Goal: Task Accomplishment & Management: Manage account settings

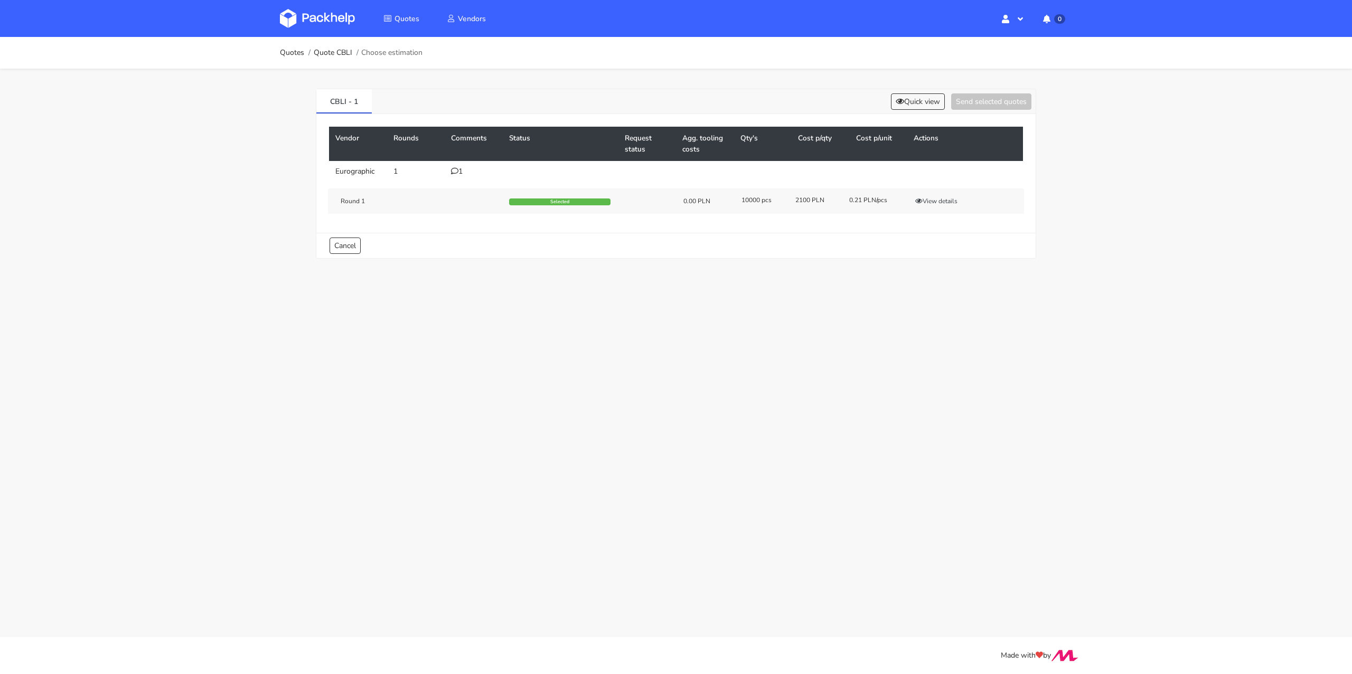
click at [452, 166] on td "1" at bounding box center [474, 171] width 58 height 21
click at [453, 168] on icon at bounding box center [454, 170] width 7 height 7
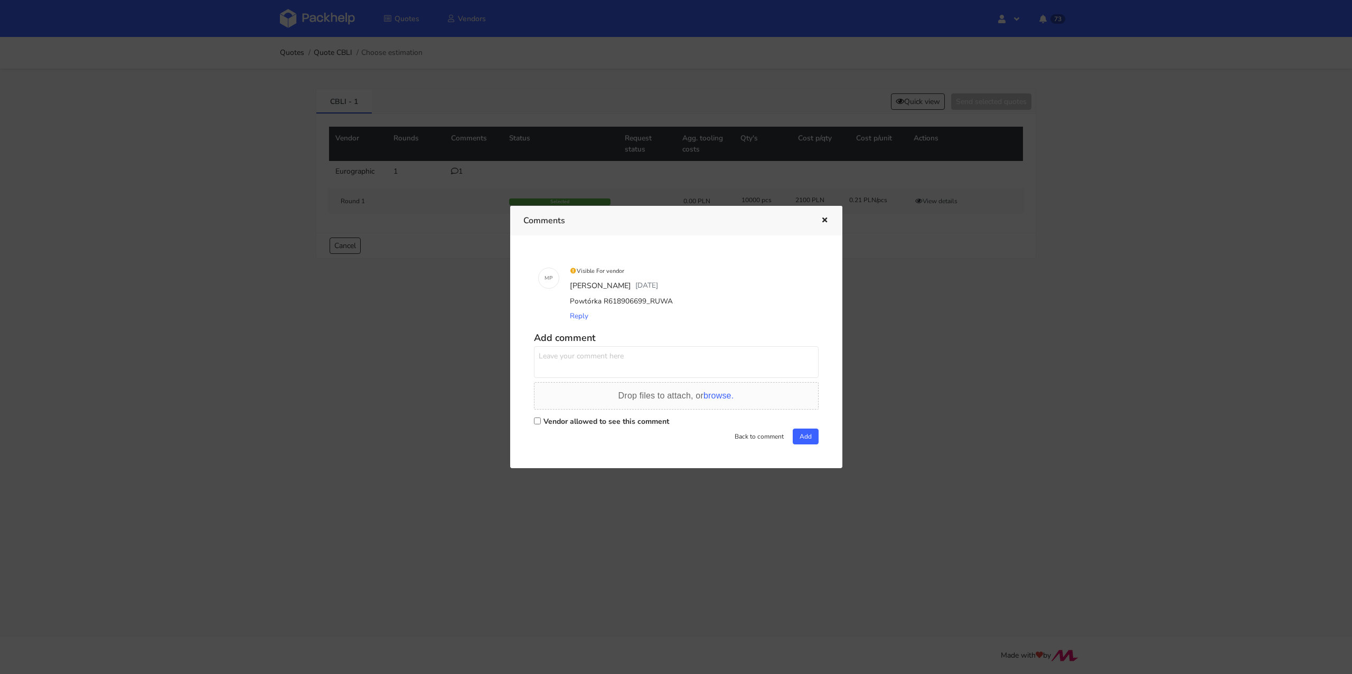
drag, startPoint x: 675, startPoint y: 304, endPoint x: 646, endPoint y: 306, distance: 28.6
click at [646, 306] on div "Powtórka R618906699_RUWA" at bounding box center [691, 301] width 247 height 15
copy div "RUWA"
click at [663, 327] on div "Visible For vendor Michał Palasek 6 days ago Powtórka R618906699_RUWA Reply" at bounding box center [691, 293] width 255 height 69
click at [822, 224] on button "button" at bounding box center [824, 221] width 12 height 14
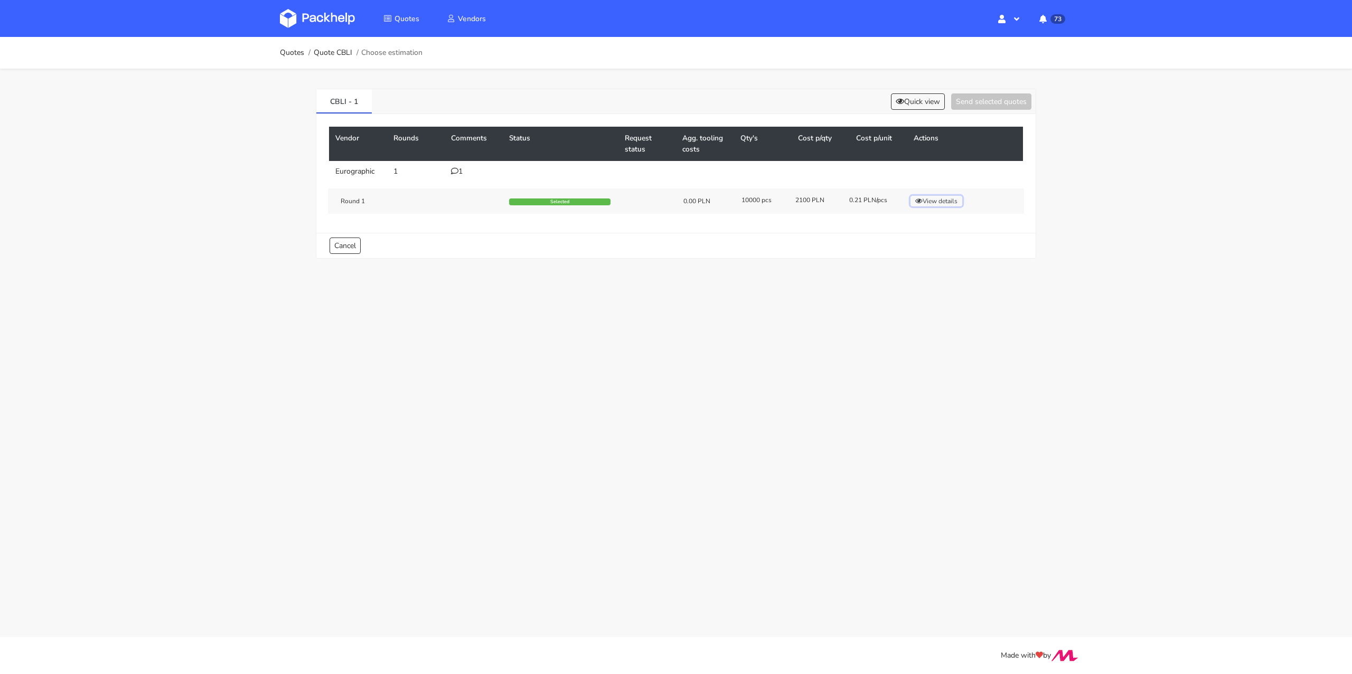
click at [945, 196] on button "View details" at bounding box center [937, 201] width 52 height 11
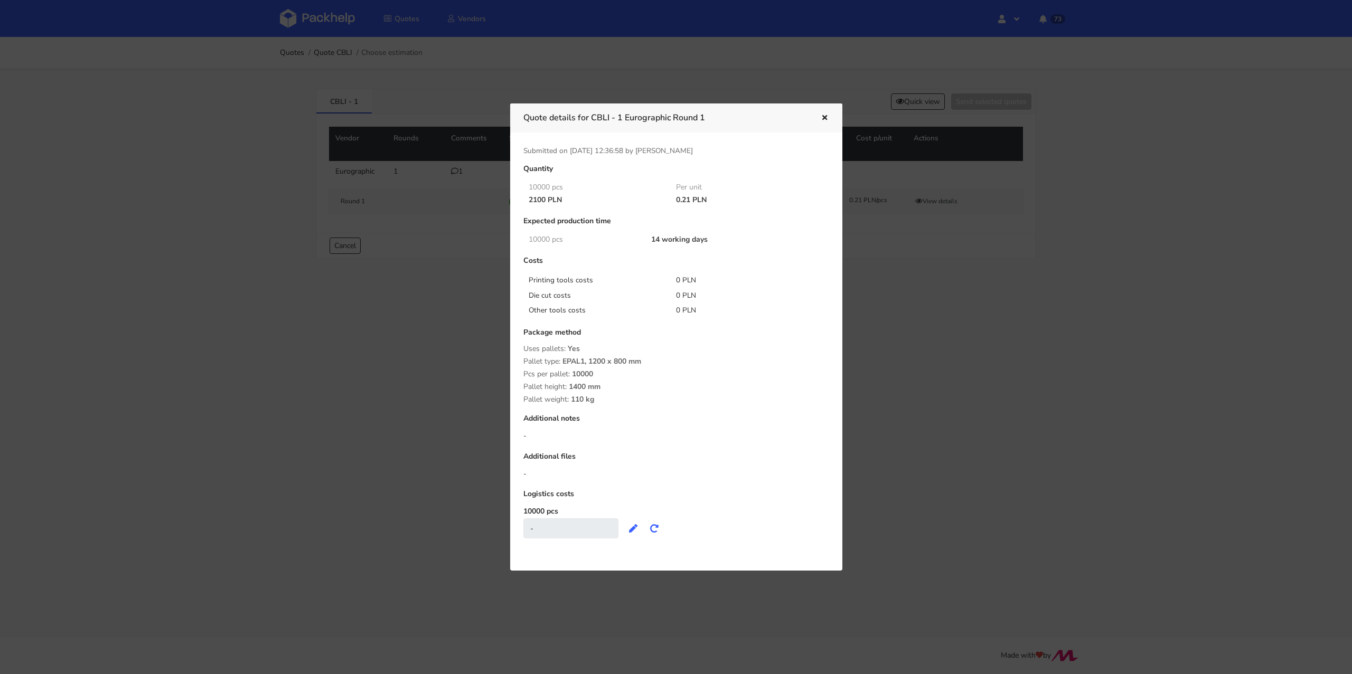
drag, startPoint x: 677, startPoint y: 201, endPoint x: 691, endPoint y: 200, distance: 13.8
click at [691, 200] on div "0.21 PLN" at bounding box center [743, 200] width 148 height 8
copy div "0.21"
drag, startPoint x: 596, startPoint y: 118, endPoint x: 622, endPoint y: 121, distance: 26.1
click at [622, 121] on h3 "Quote details for CBLI - 1 Eurographic Round 1" at bounding box center [664, 117] width 282 height 15
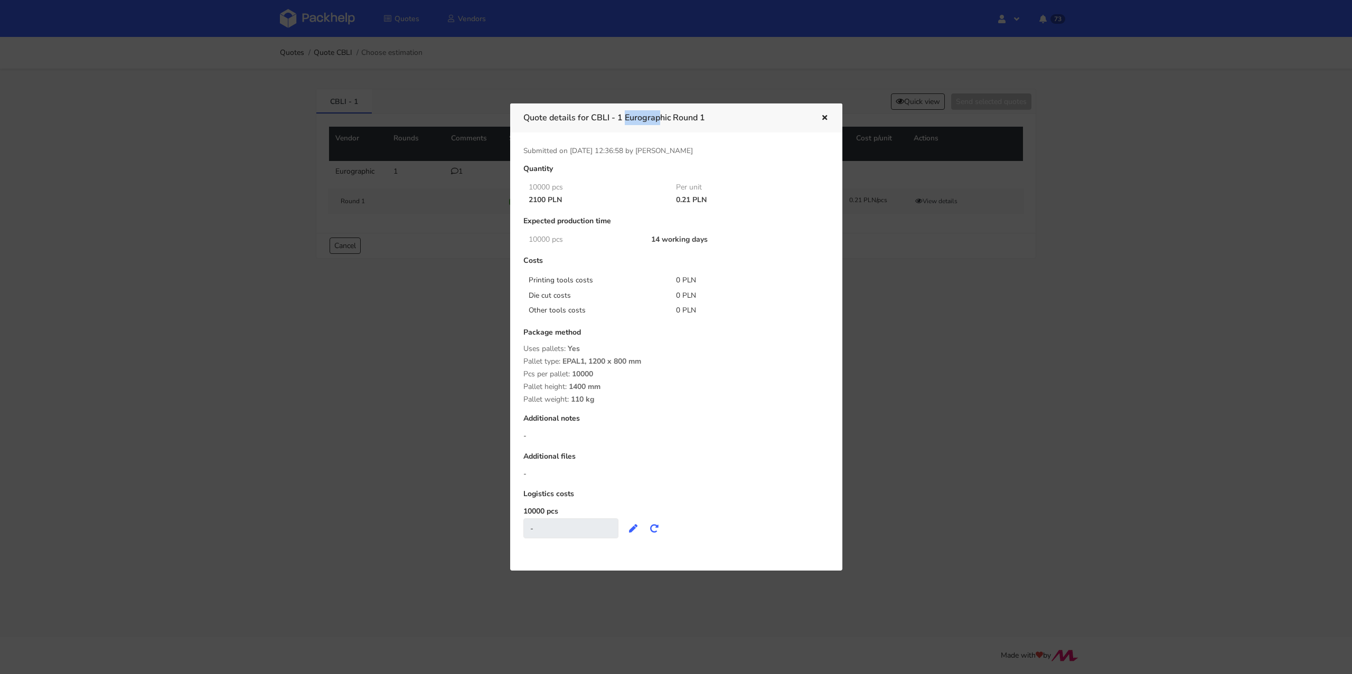
copy h3 "CBLI - 1"
click at [502, 247] on div at bounding box center [676, 337] width 1352 height 674
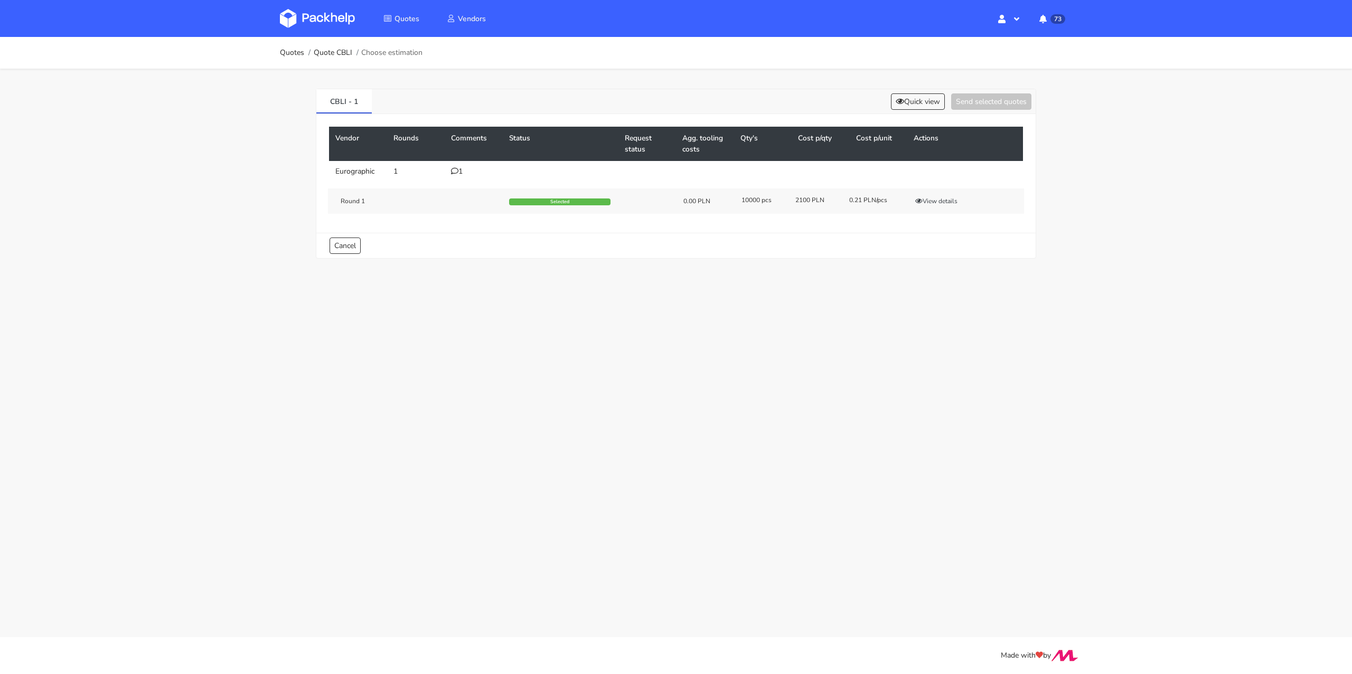
click at [458, 174] on div "1" at bounding box center [473, 171] width 45 height 8
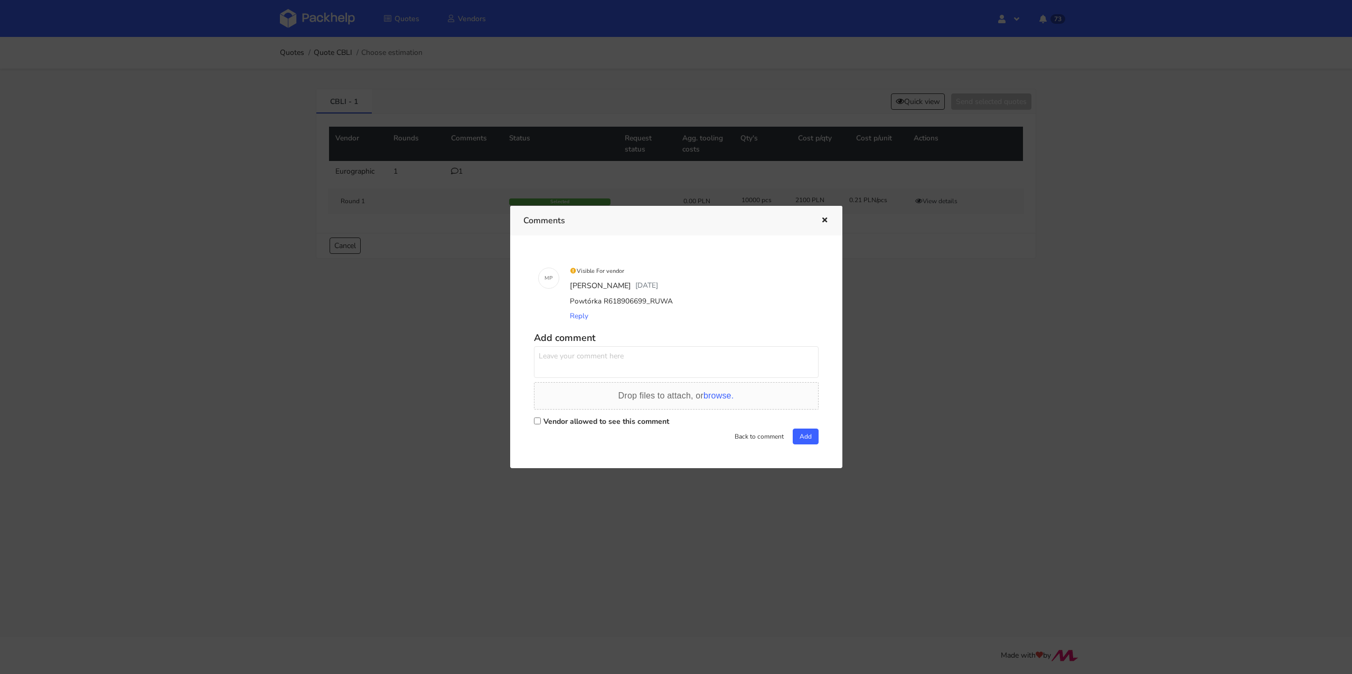
drag, startPoint x: 684, startPoint y: 299, endPoint x: 601, endPoint y: 306, distance: 83.2
click at [601, 306] on div "Powtórka R618906699_RUWA" at bounding box center [691, 301] width 247 height 15
copy div "R618906699_RUWA"
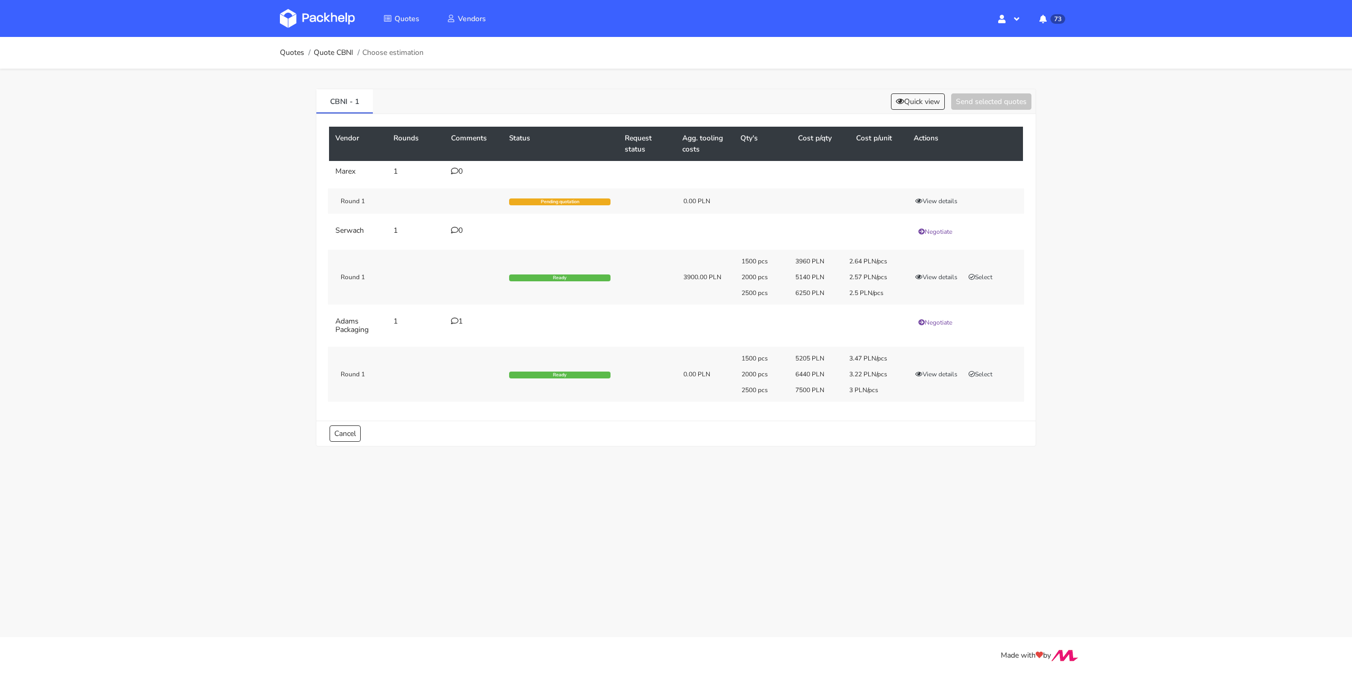
click at [1004, 367] on div "1500 pcs 5205 PLN 3.47 PLN/pcs 2000 pcs 6440 PLN 3.22 PLN/pcs 2500 pcs 7500 PLN…" at bounding box center [879, 374] width 290 height 40
click at [992, 370] on button "Select" at bounding box center [980, 374] width 33 height 11
click at [961, 100] on button "Send selected quotes ( 1 )" at bounding box center [983, 101] width 95 height 16
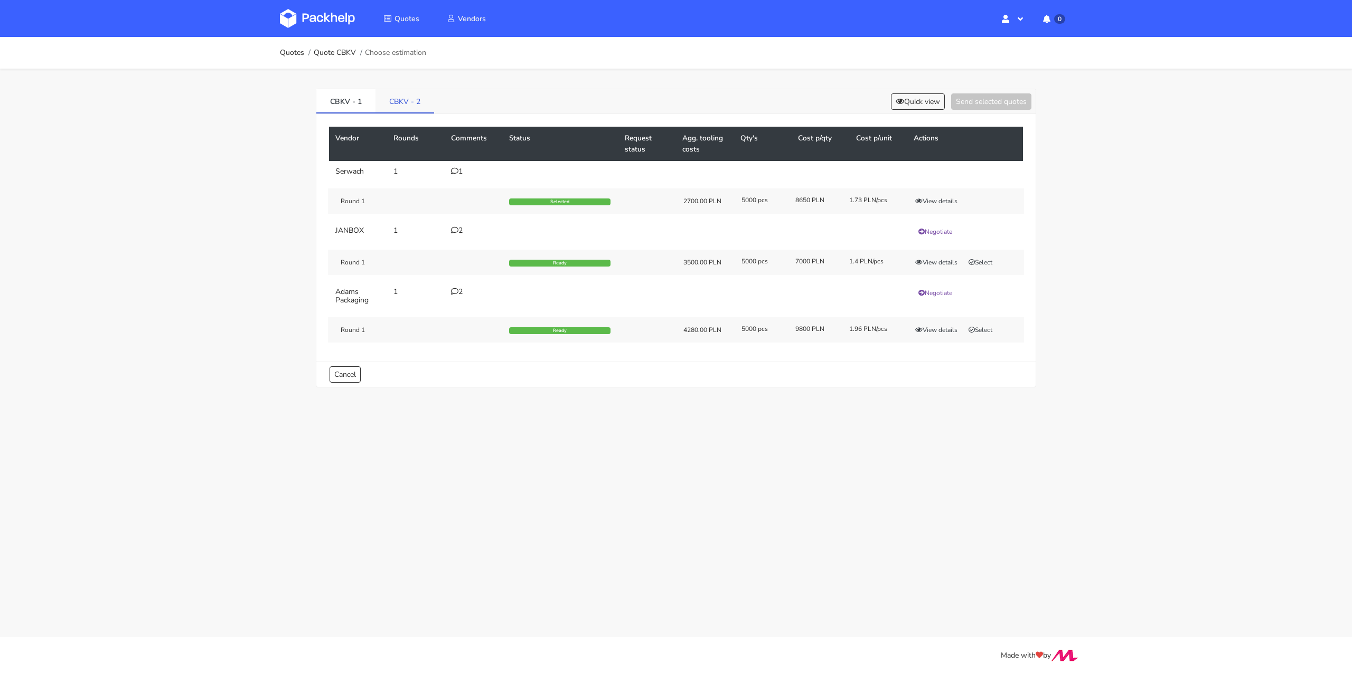
click at [412, 102] on link "CBKV - 2" at bounding box center [405, 100] width 59 height 23
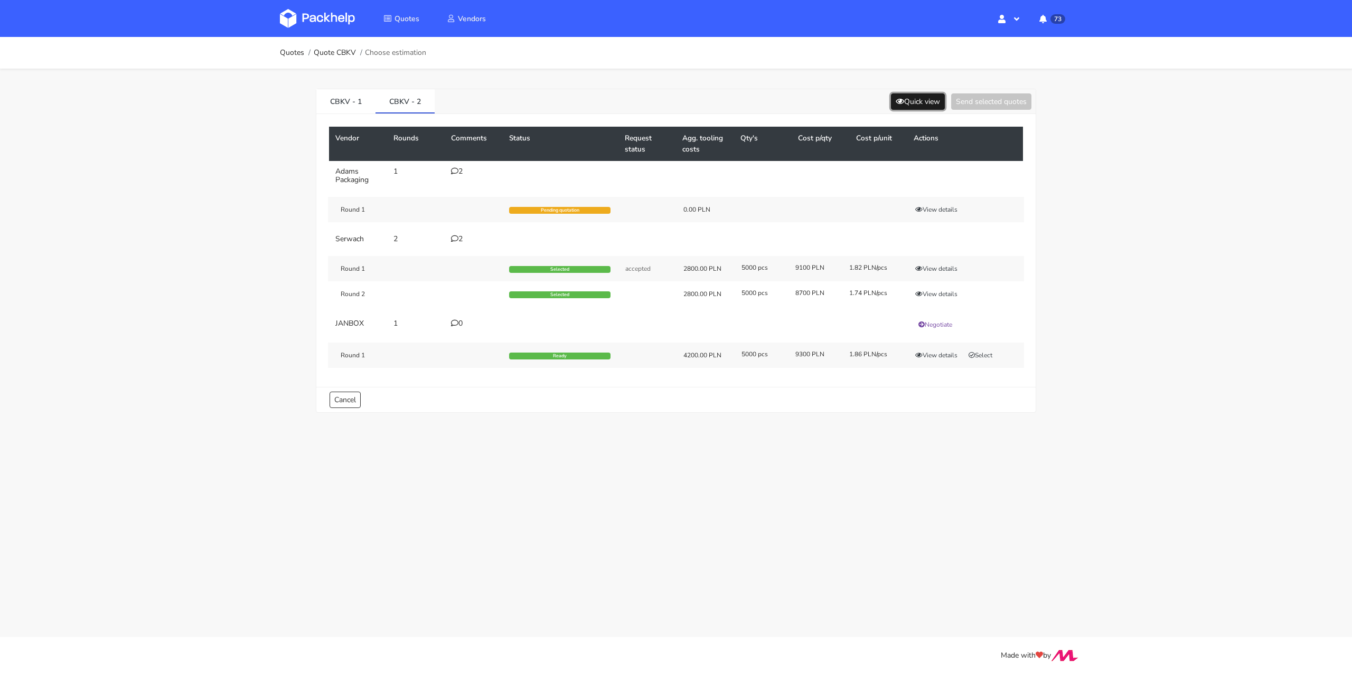
click at [896, 98] on icon at bounding box center [900, 101] width 8 height 7
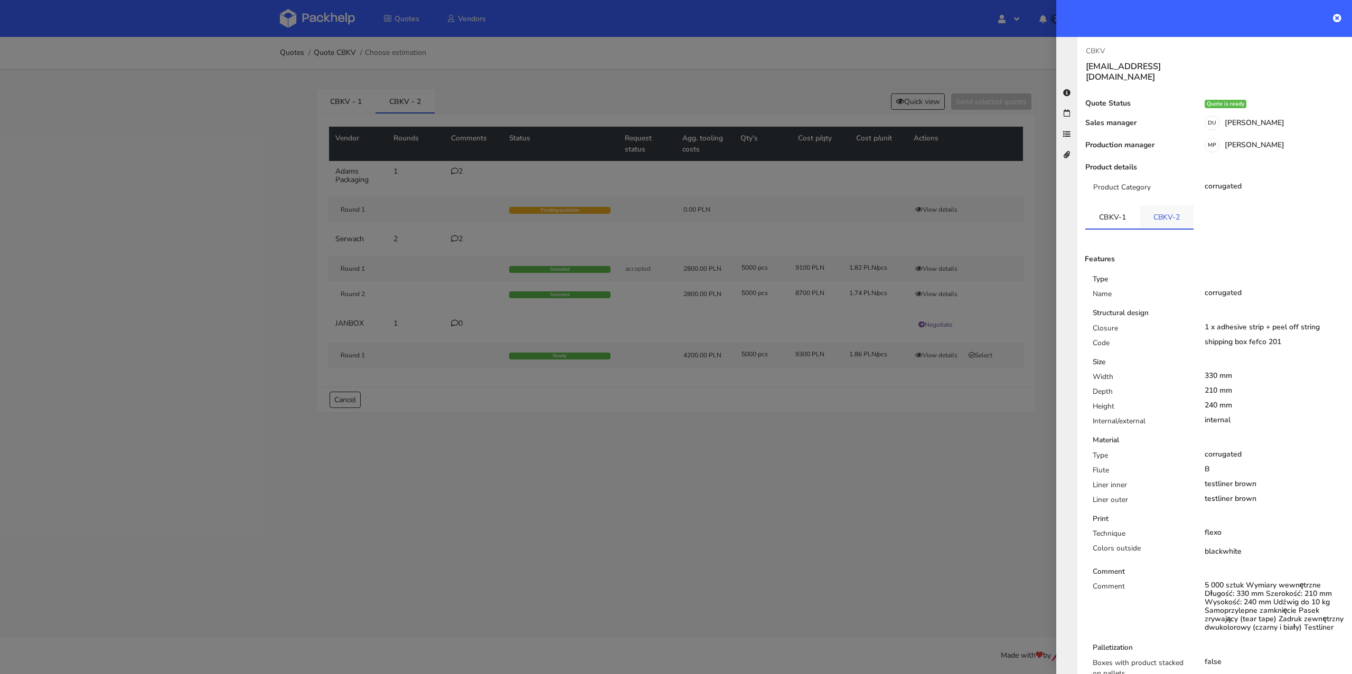
click at [1157, 207] on link "CBKV-2" at bounding box center [1167, 216] width 54 height 23
click at [827, 457] on div at bounding box center [676, 337] width 1352 height 674
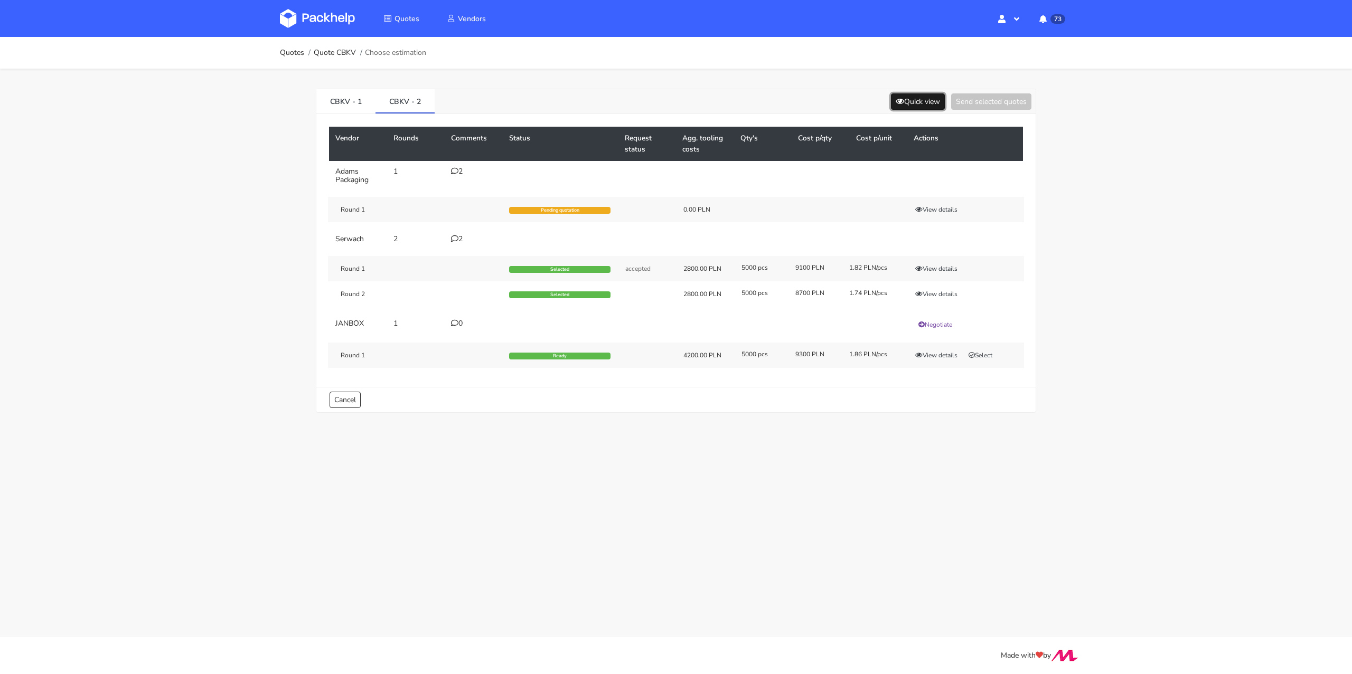
click at [896, 98] on icon at bounding box center [900, 101] width 8 height 7
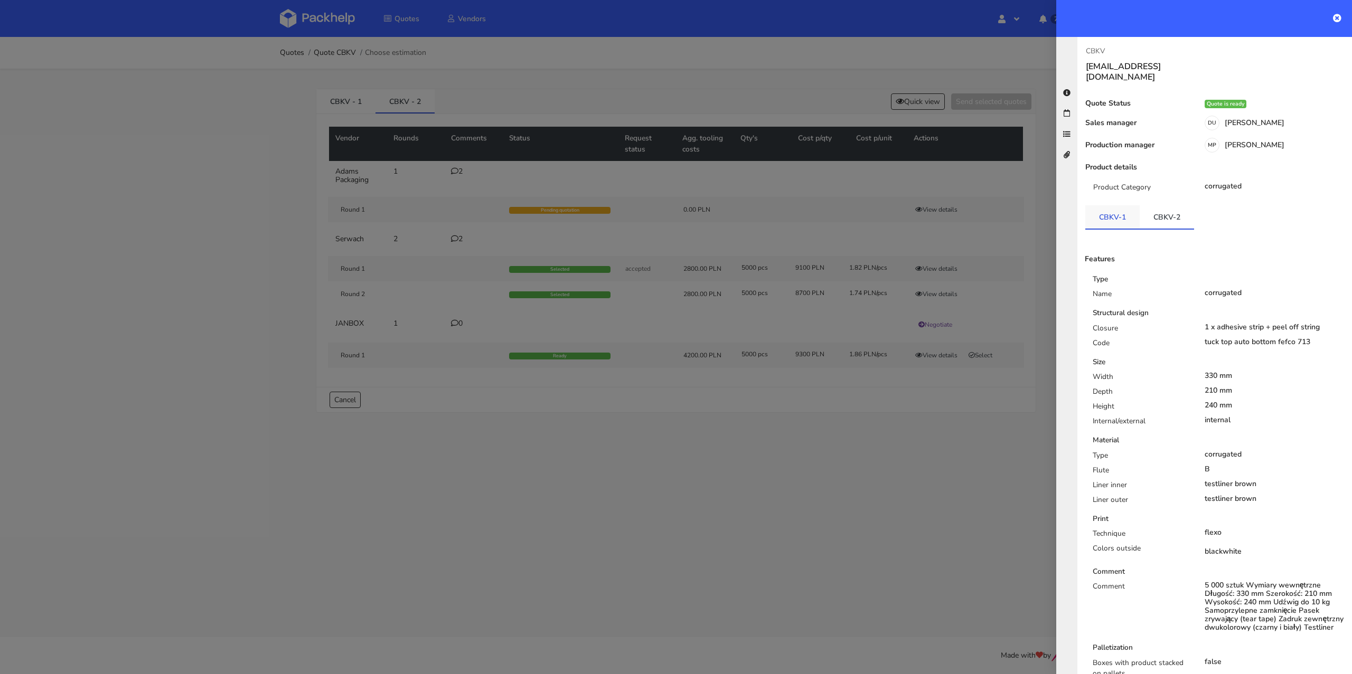
click at [1120, 211] on link "CBKV-1" at bounding box center [1112, 216] width 54 height 23
click at [1162, 210] on link "CBKV-2" at bounding box center [1167, 216] width 54 height 23
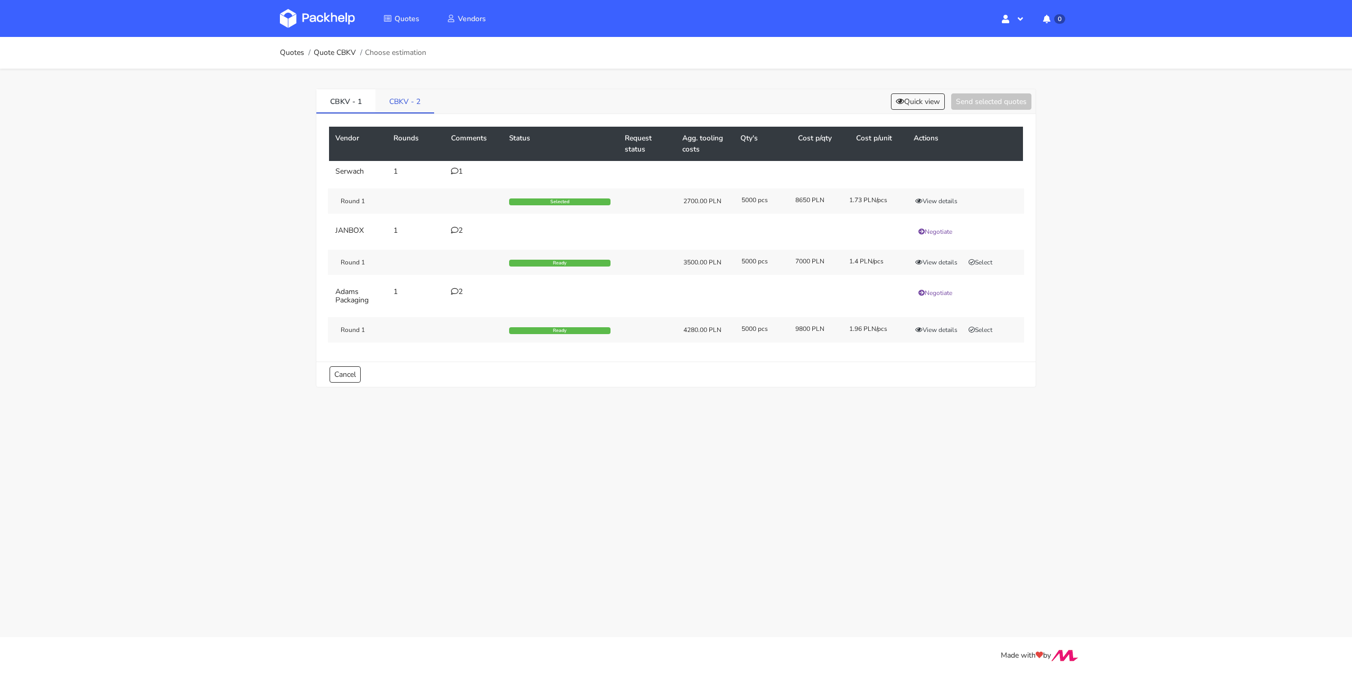
click at [411, 106] on link "CBKV - 2" at bounding box center [405, 100] width 59 height 23
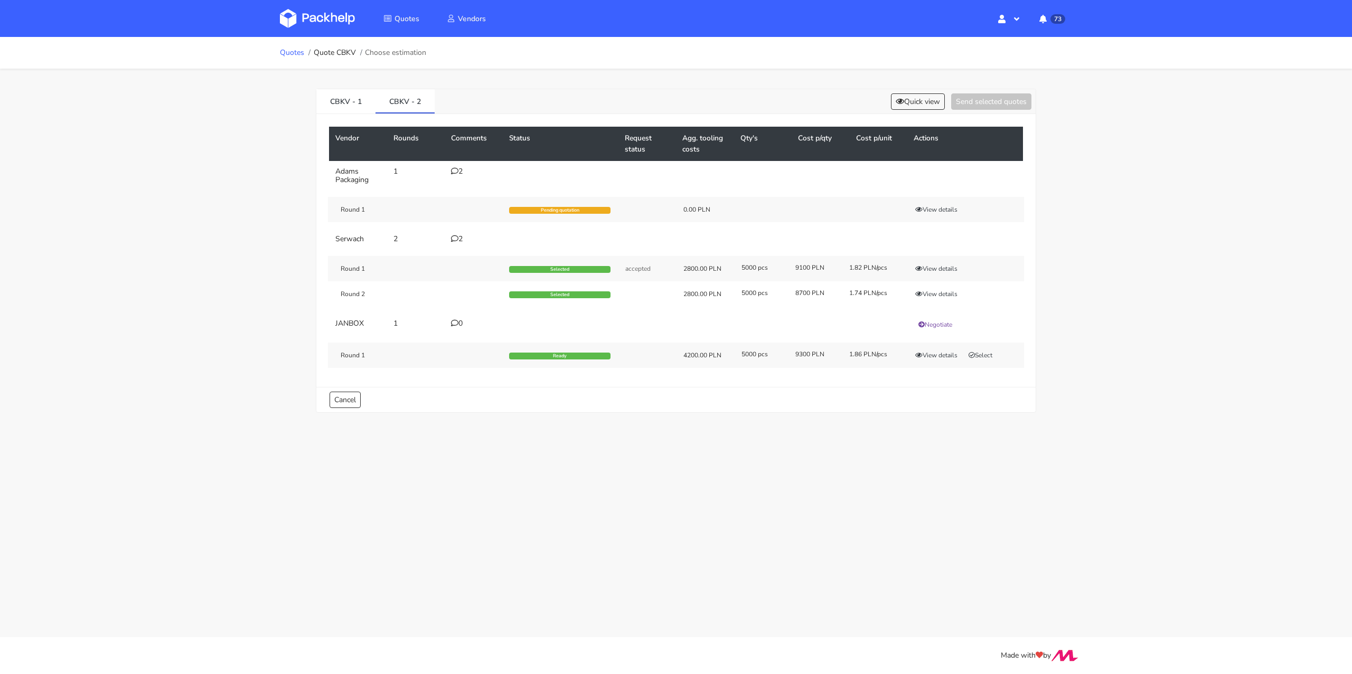
click at [301, 52] on link "Quotes" at bounding box center [292, 53] width 24 height 8
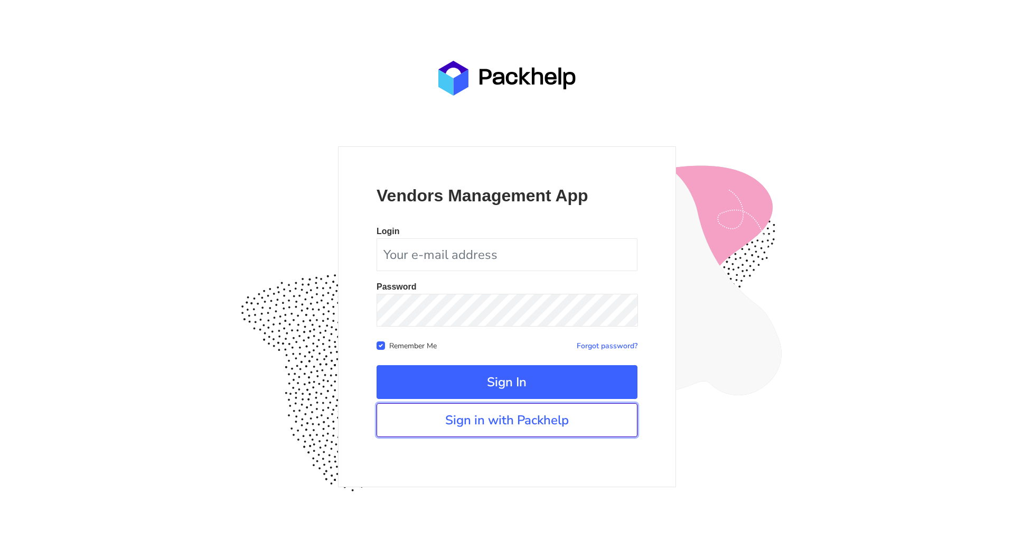
click at [514, 427] on link "Sign in with Packhelp" at bounding box center [507, 420] width 261 height 34
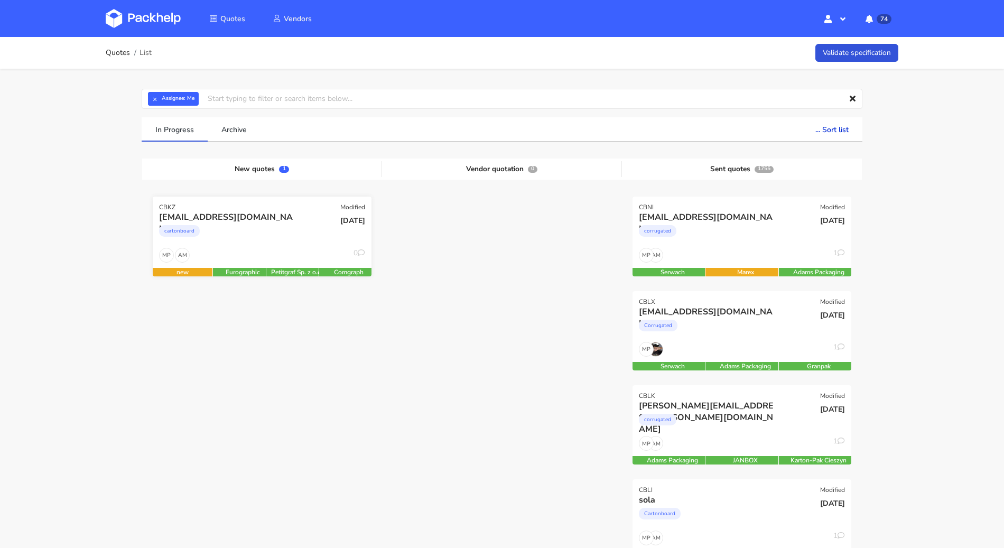
click at [271, 235] on div "cartonboard" at bounding box center [229, 233] width 140 height 21
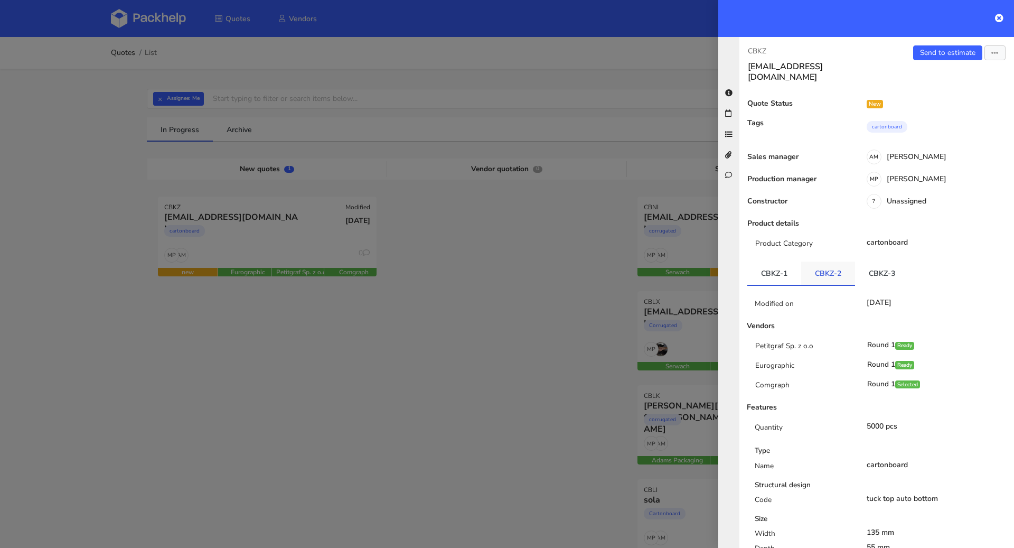
click at [835, 266] on link "CBKZ-2" at bounding box center [828, 272] width 54 height 23
click at [874, 261] on link "CBKZ-3" at bounding box center [882, 272] width 54 height 23
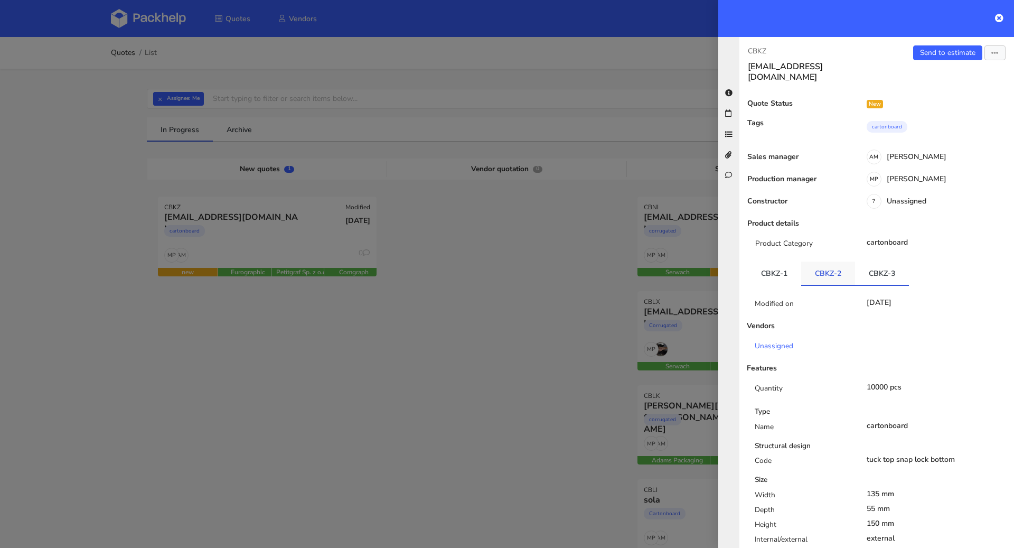
click at [831, 261] on link "CBKZ-2" at bounding box center [828, 272] width 54 height 23
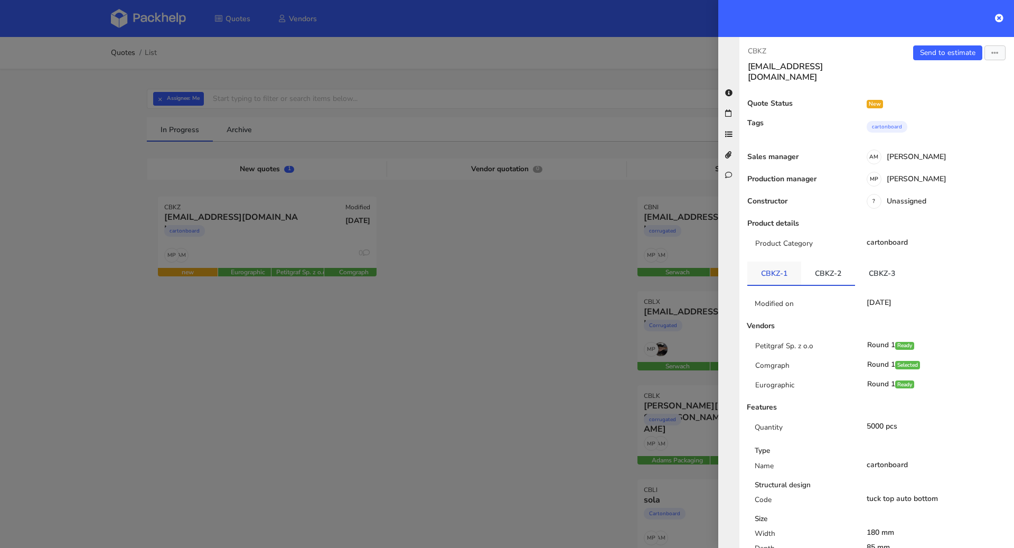
click at [798, 268] on link "CBKZ-1" at bounding box center [774, 272] width 54 height 23
click at [840, 264] on link "CBKZ-2" at bounding box center [828, 272] width 54 height 23
click at [886, 265] on link "CBKZ-3" at bounding box center [882, 272] width 54 height 23
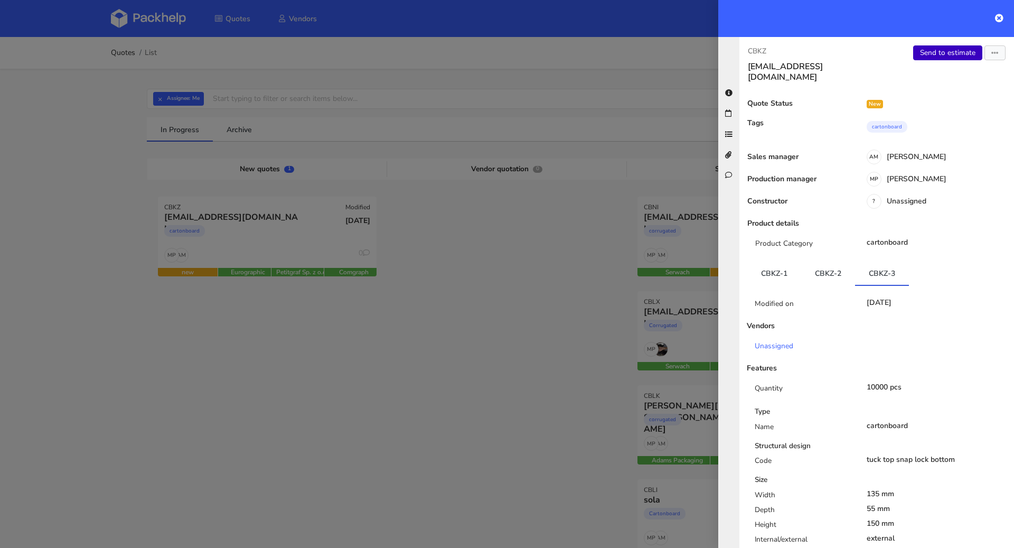
click at [940, 57] on link "Send to estimate" at bounding box center [947, 52] width 69 height 15
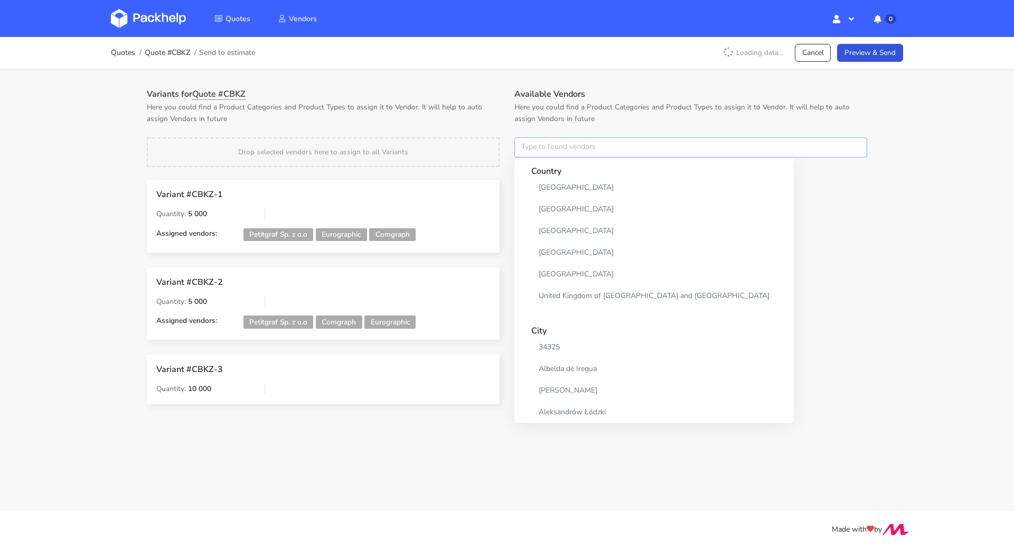
click at [564, 156] on input "text" at bounding box center [690, 147] width 353 height 20
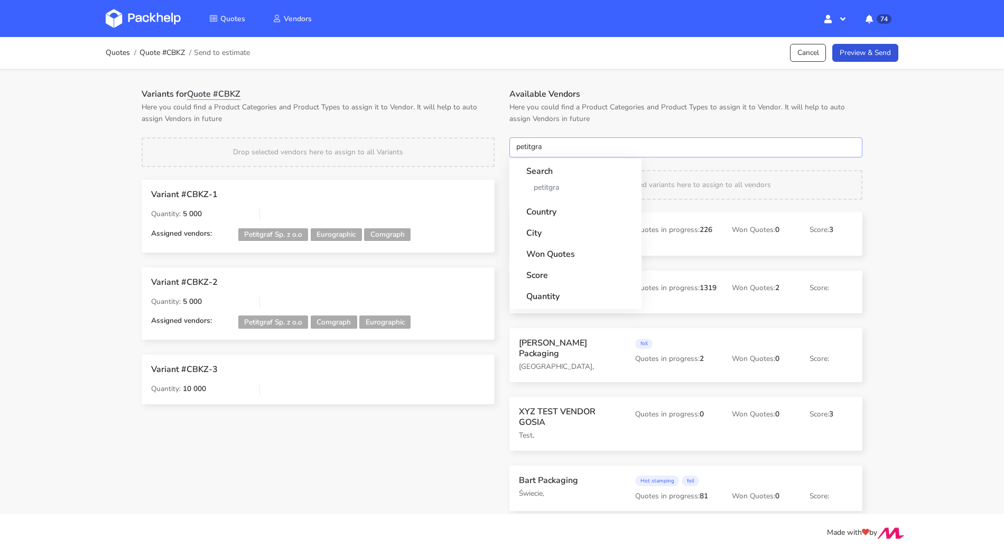
type input "petitgraf"
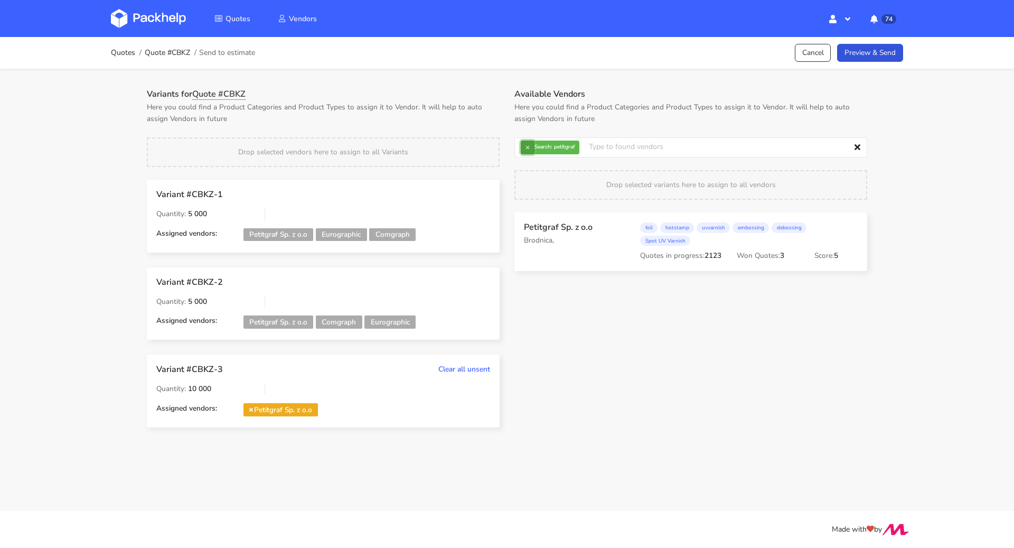
click at [528, 152] on button "×" at bounding box center [528, 147] width 14 height 14
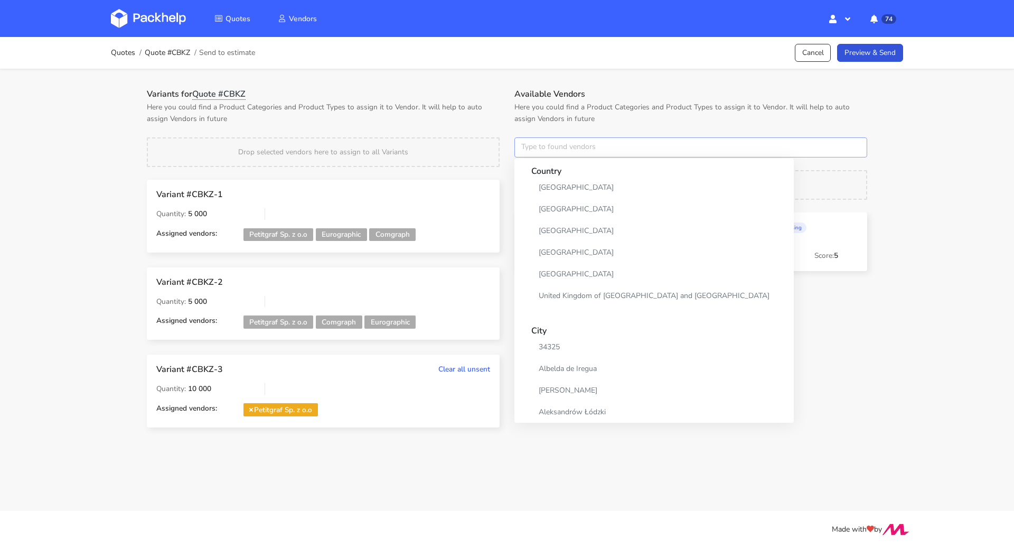
click at [528, 152] on input "text" at bounding box center [690, 147] width 353 height 20
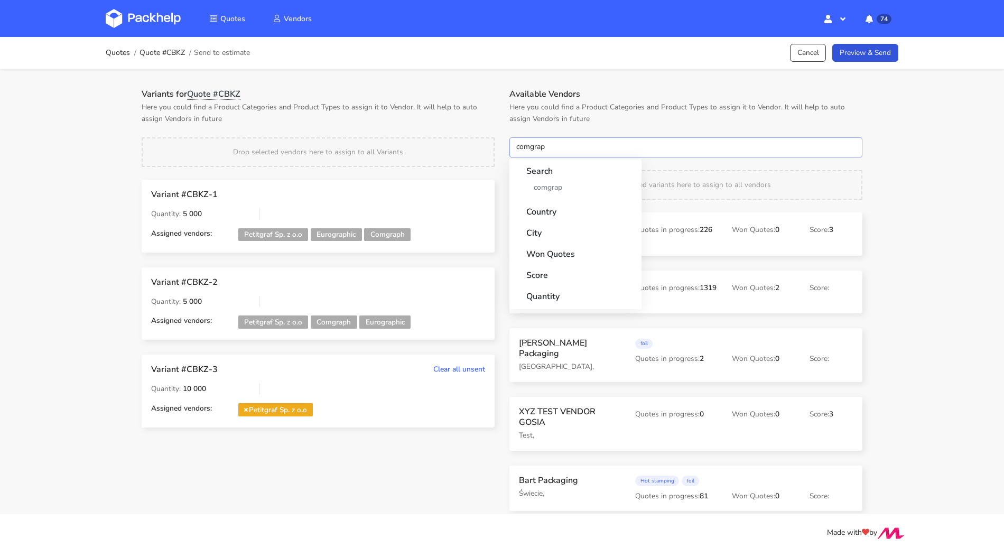
type input "comgraph"
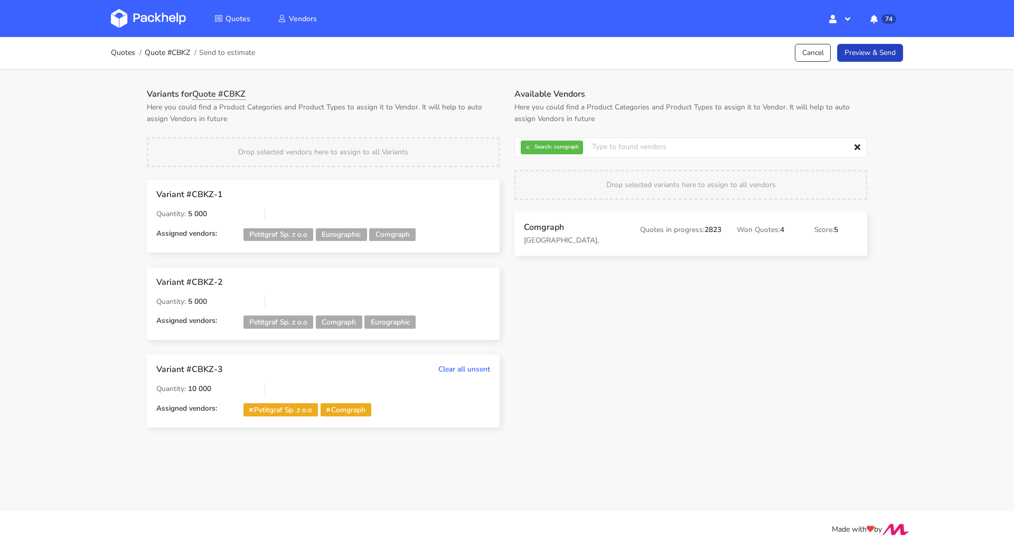
click at [881, 57] on link "Preview & Send" at bounding box center [870, 53] width 66 height 18
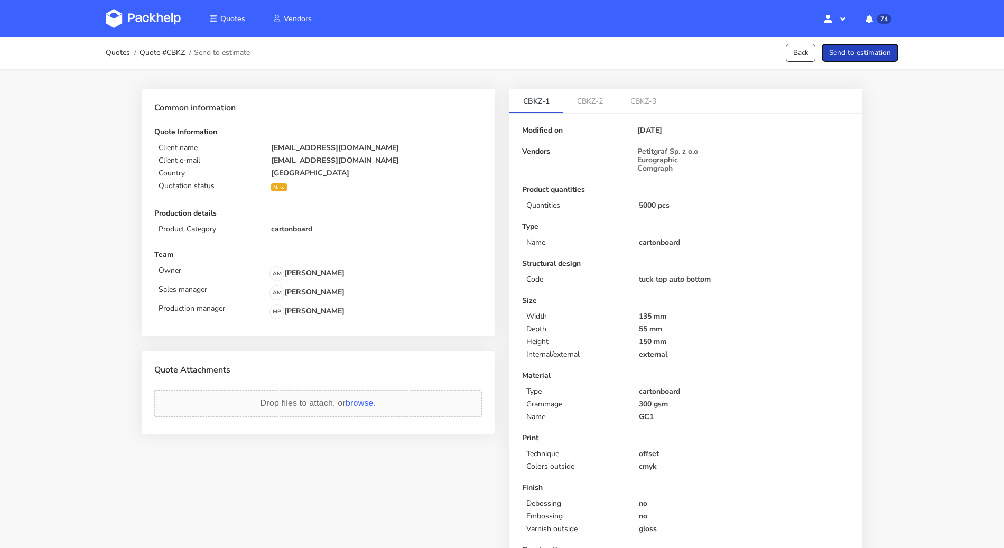
click at [881, 57] on button "Send to estimation" at bounding box center [859, 53] width 77 height 18
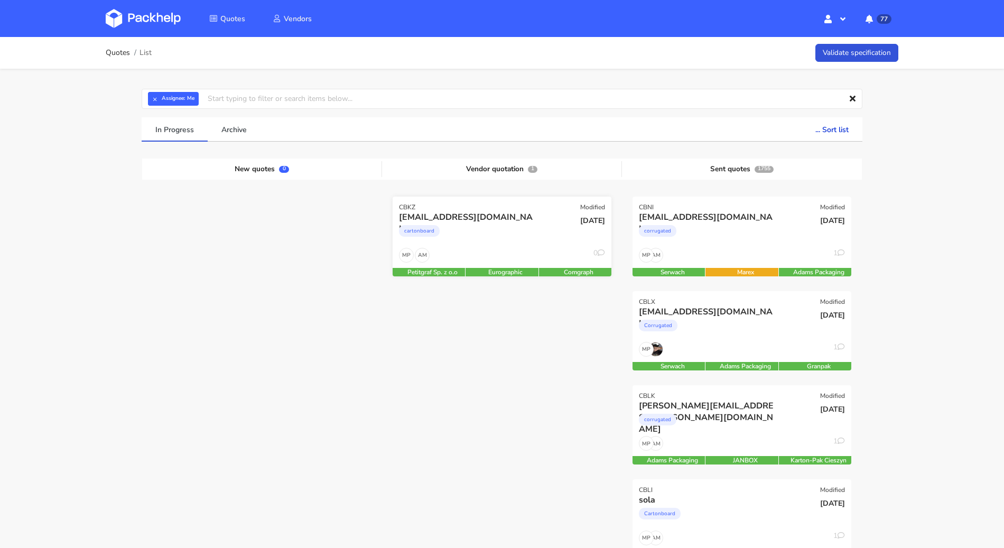
click at [480, 240] on div "cartonboard" at bounding box center [469, 233] width 140 height 21
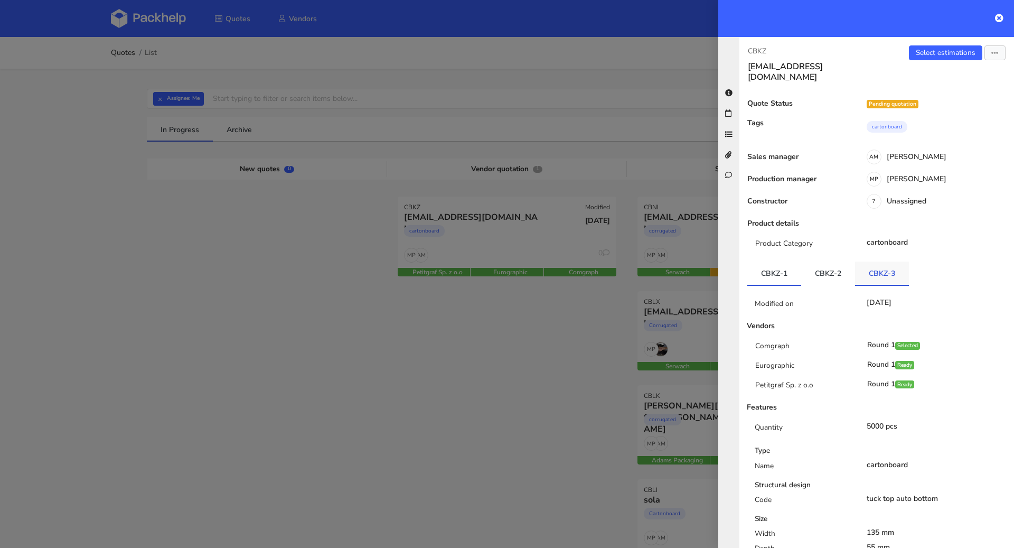
click at [880, 261] on link "CBKZ-3" at bounding box center [882, 272] width 54 height 23
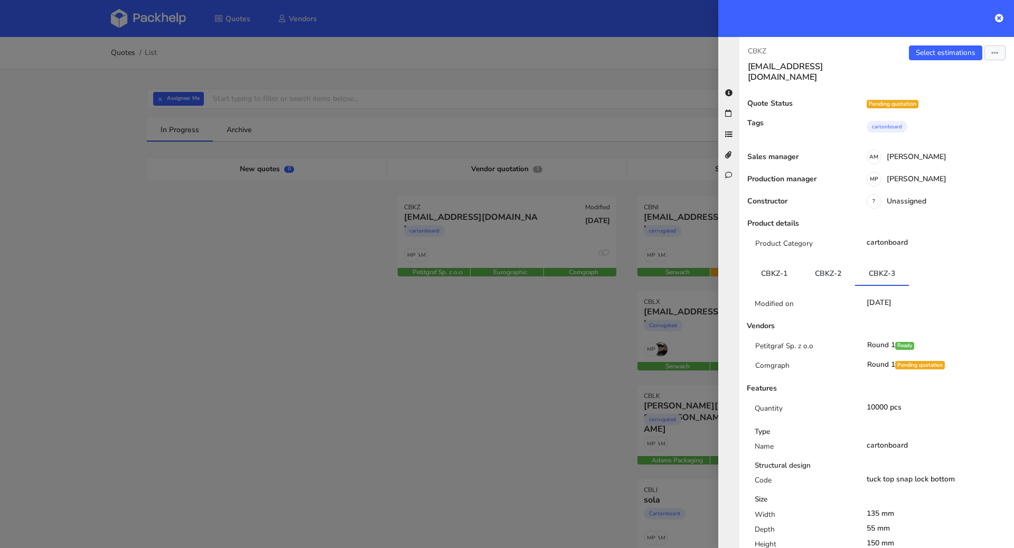
click at [938, 43] on div "CBKZ valentine.sevrain@bodyminute.fr Select estimations Send to estimate View q…" at bounding box center [876, 292] width 275 height 511
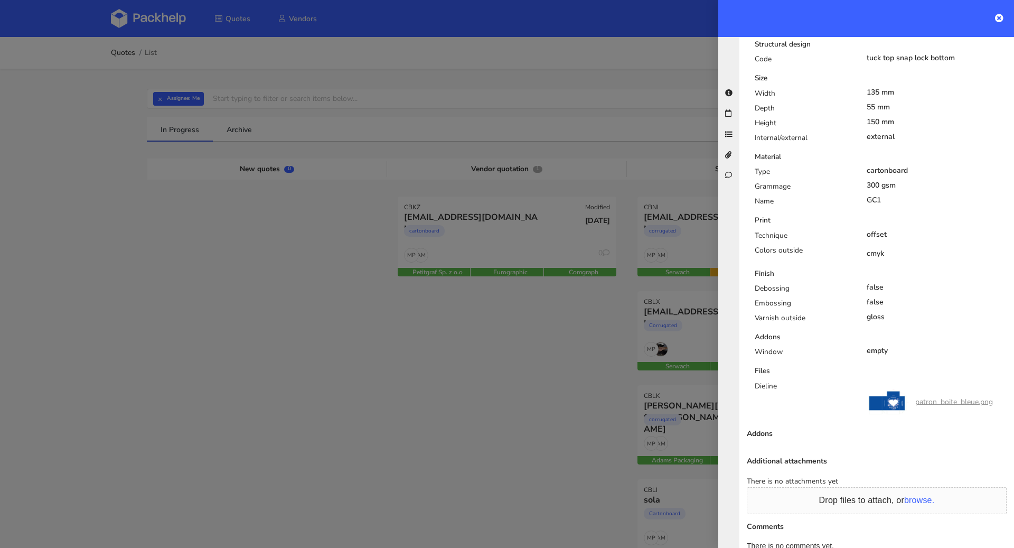
scroll to position [432, 0]
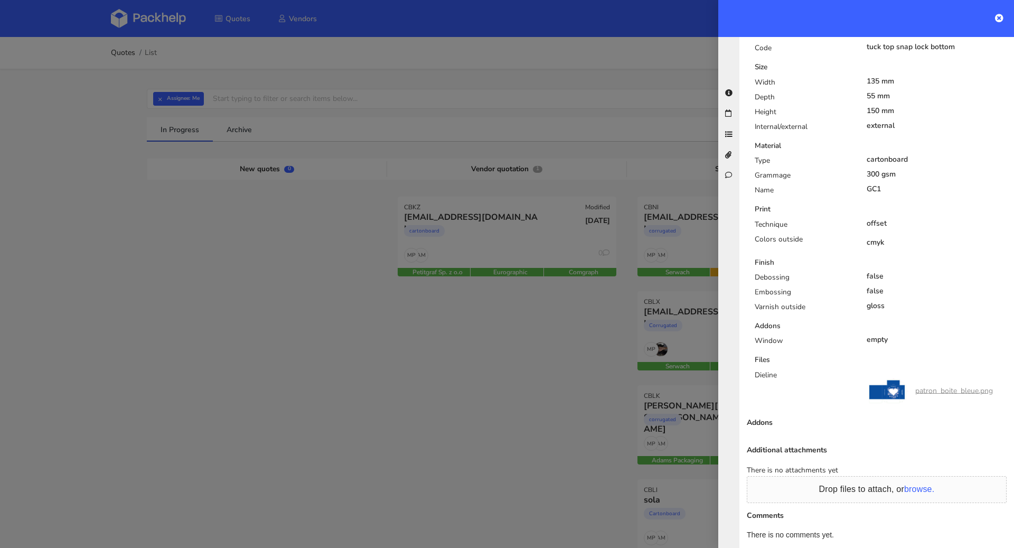
click at [932, 385] on link "patron_boite_bleue.png" at bounding box center [954, 390] width 78 height 10
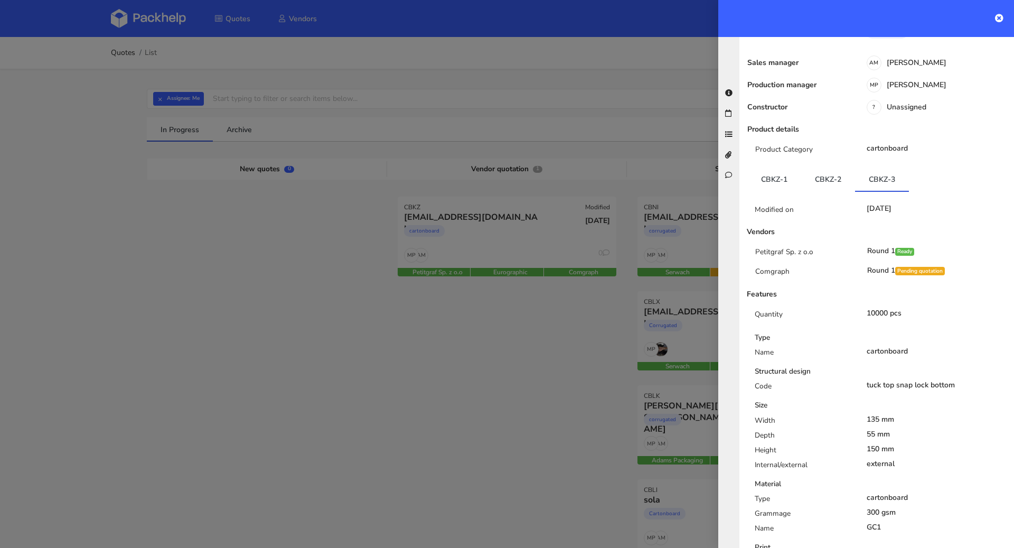
scroll to position [0, 0]
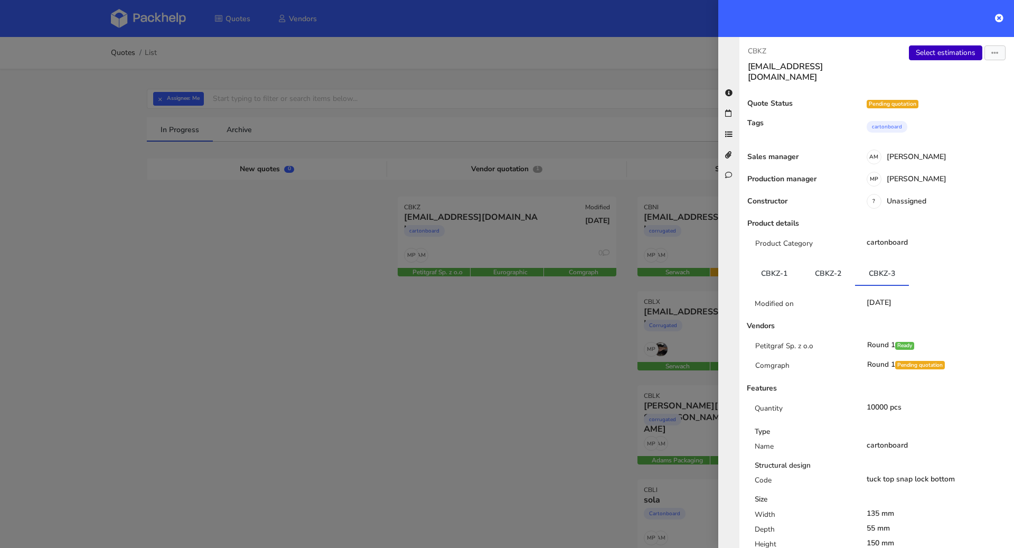
click at [933, 54] on link "Select estimations" at bounding box center [945, 52] width 73 height 15
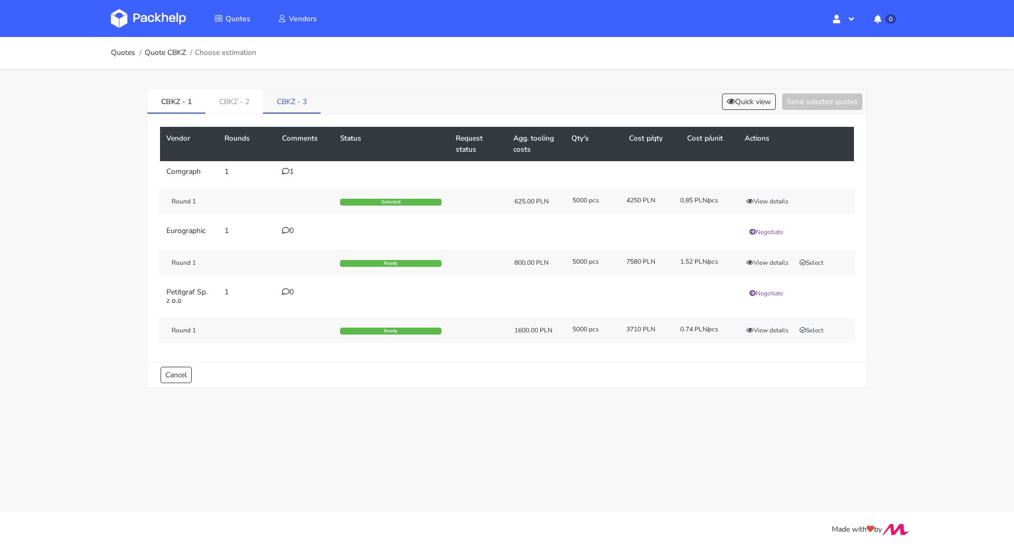
click at [282, 93] on link "CBKZ - 3" at bounding box center [292, 100] width 58 height 23
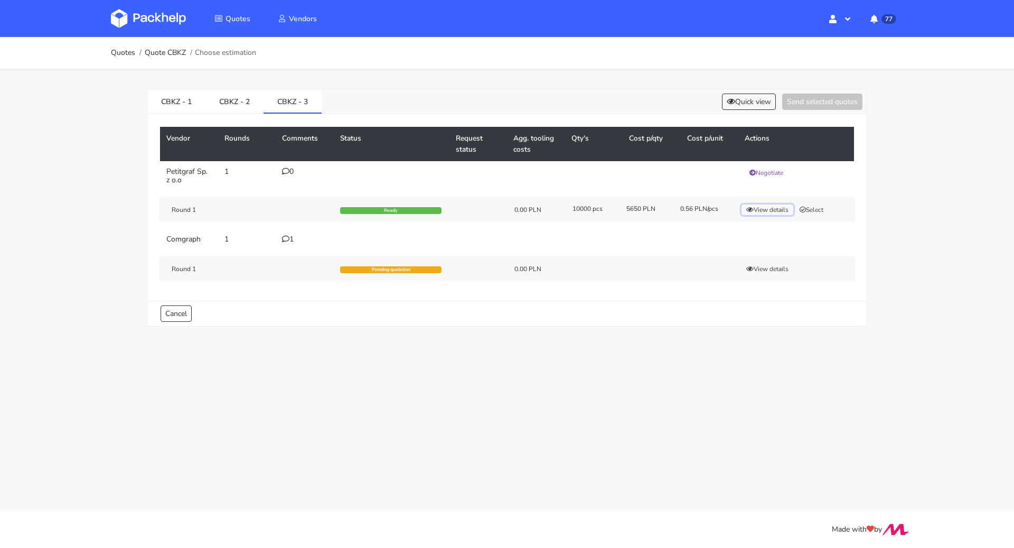
click at [782, 208] on button "View details" at bounding box center [768, 209] width 52 height 11
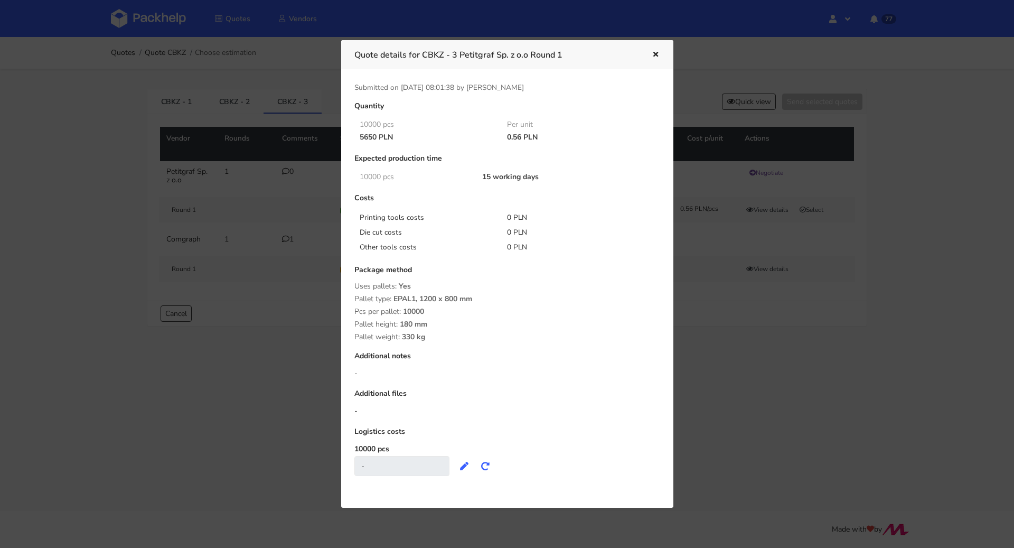
click at [736, 343] on div at bounding box center [507, 274] width 1014 height 548
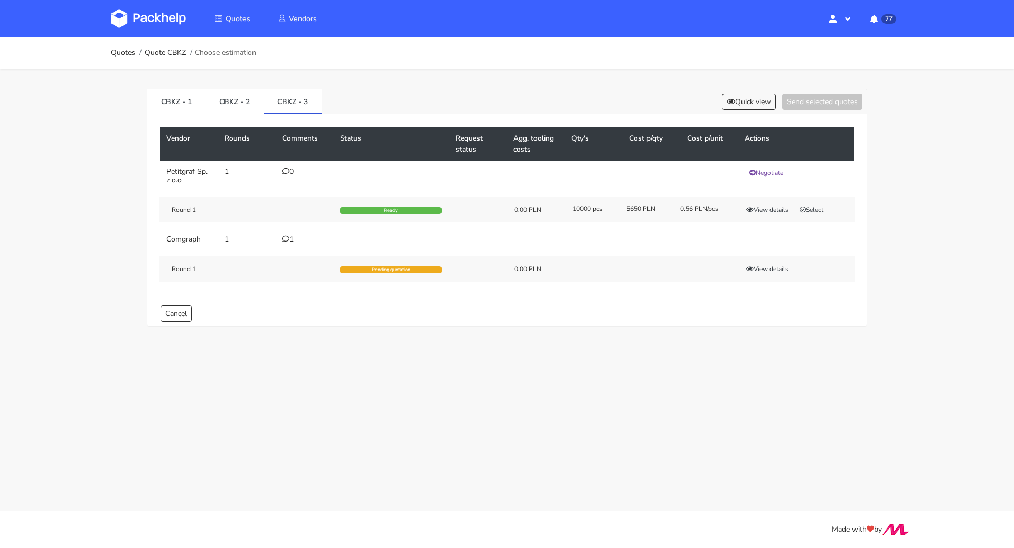
click at [289, 237] on icon at bounding box center [285, 238] width 7 height 7
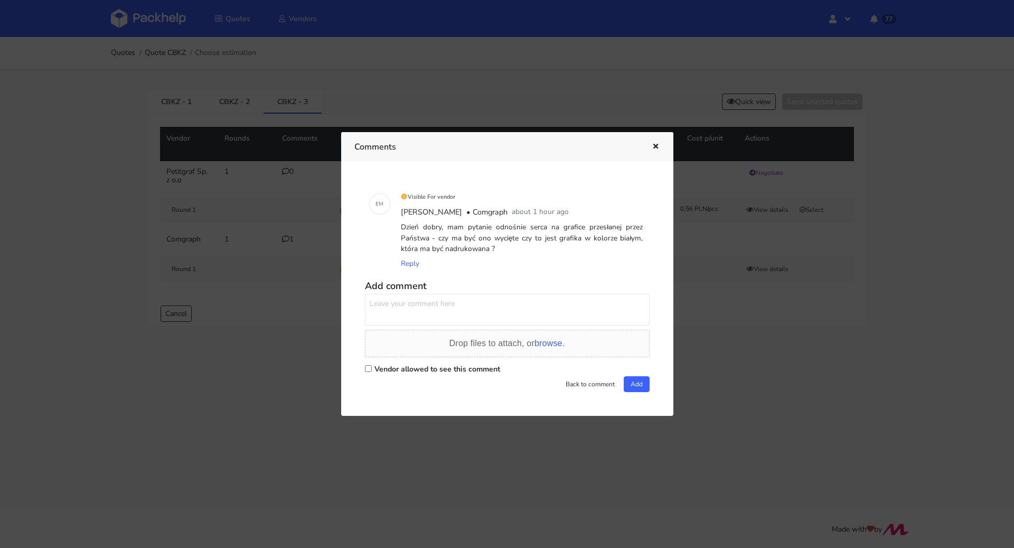
click at [436, 365] on label "Vendor allowed to see this comment" at bounding box center [437, 369] width 126 height 10
click at [372, 365] on input "Vendor allowed to see this comment" at bounding box center [368, 368] width 7 height 7
checkbox input "true"
click at [435, 313] on textarea at bounding box center [507, 310] width 285 height 32
type textarea "Dzień dobry. Pani Ewelino z tego co rozumiem to mamy tutaj wycięte okienko."
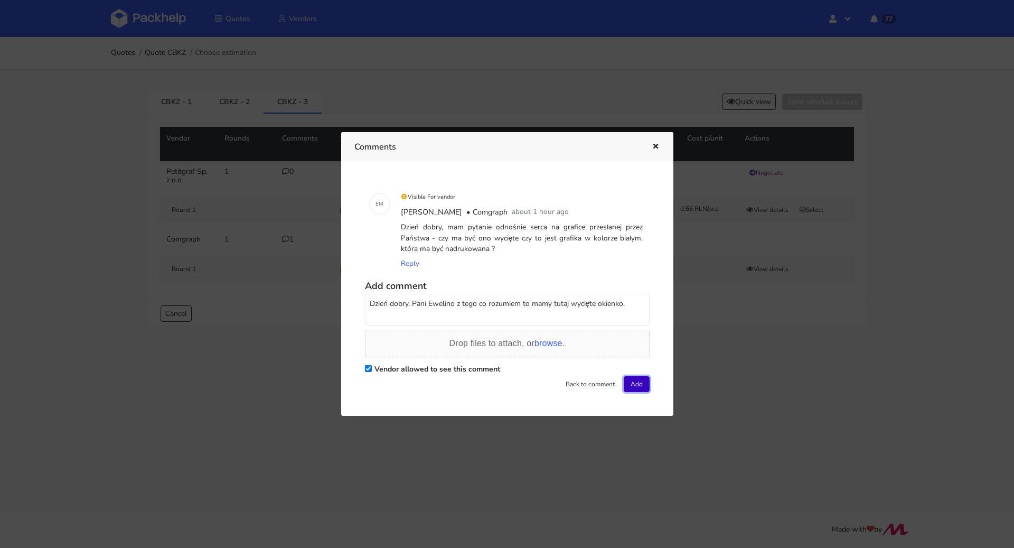
click at [640, 389] on button "Add" at bounding box center [637, 384] width 26 height 16
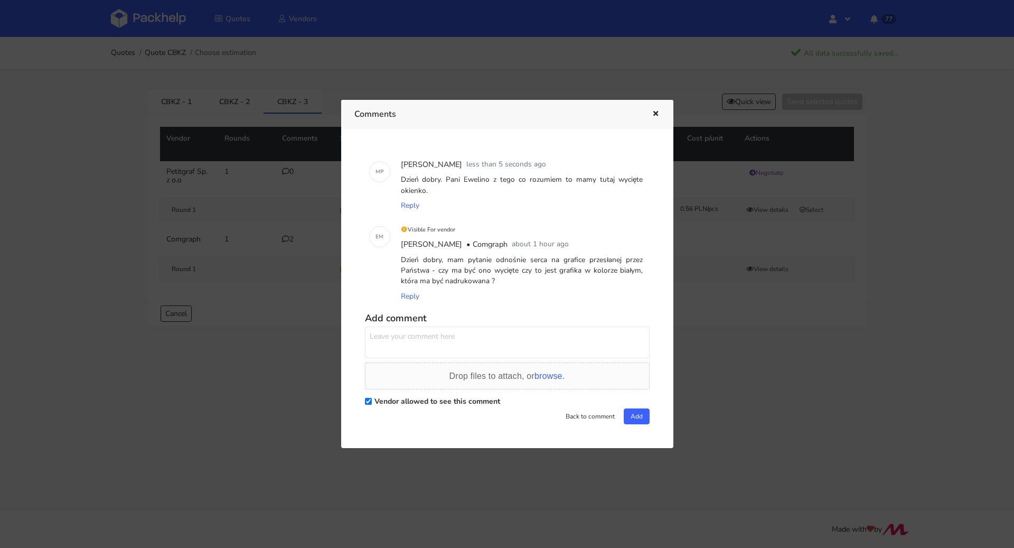
click at [658, 112] on icon "button" at bounding box center [655, 113] width 9 height 7
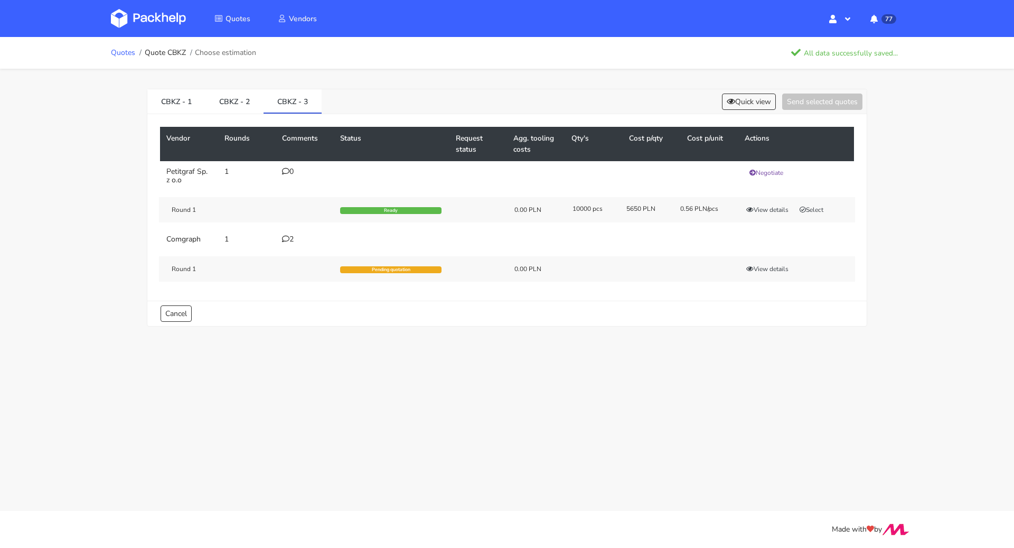
click at [121, 49] on link "Quotes" at bounding box center [123, 53] width 24 height 8
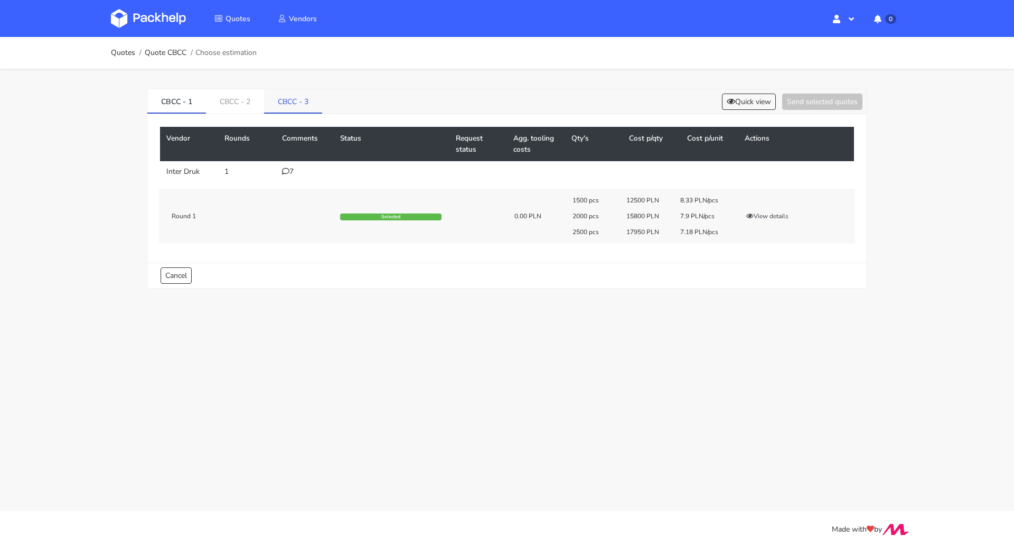
click at [304, 99] on link "CBCC - 3" at bounding box center [293, 100] width 58 height 23
click at [785, 219] on button "View details" at bounding box center [768, 216] width 52 height 11
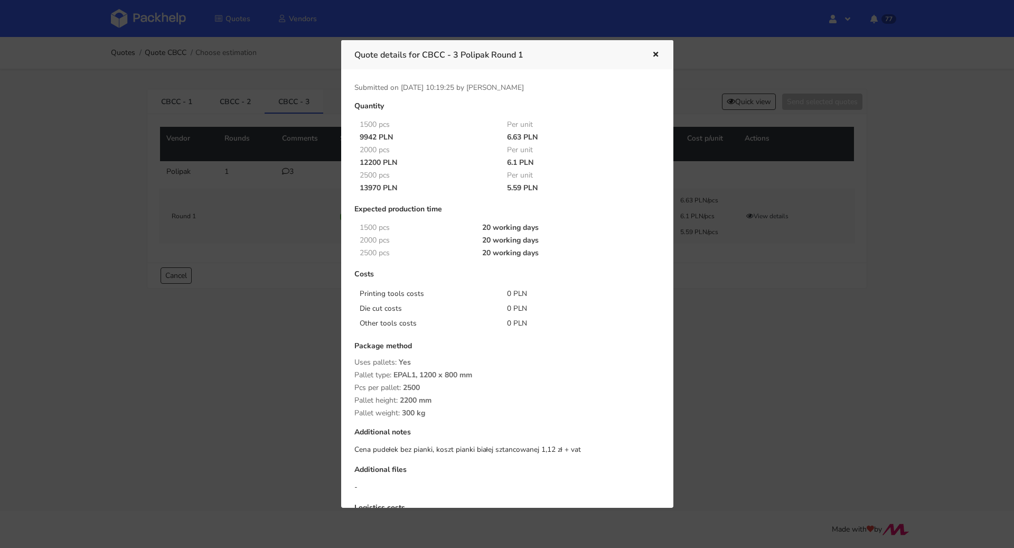
drag, startPoint x: 504, startPoint y: 189, endPoint x: 520, endPoint y: 188, distance: 15.9
click at [520, 188] on div "5.59 PLN" at bounding box center [574, 188] width 148 height 8
copy div "5.59"
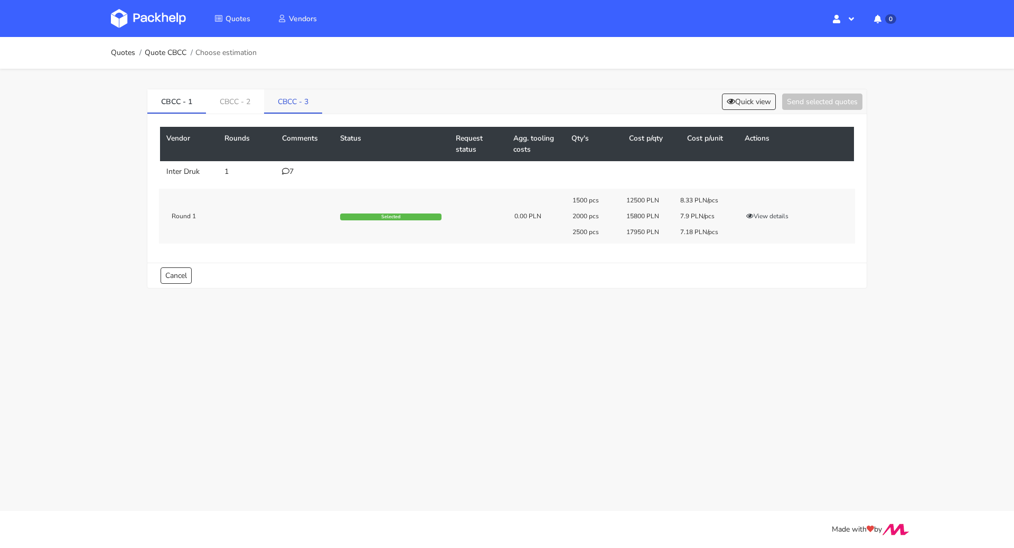
click at [292, 99] on link "CBCC - 3" at bounding box center [293, 100] width 58 height 23
click at [782, 216] on button "View details" at bounding box center [768, 216] width 52 height 11
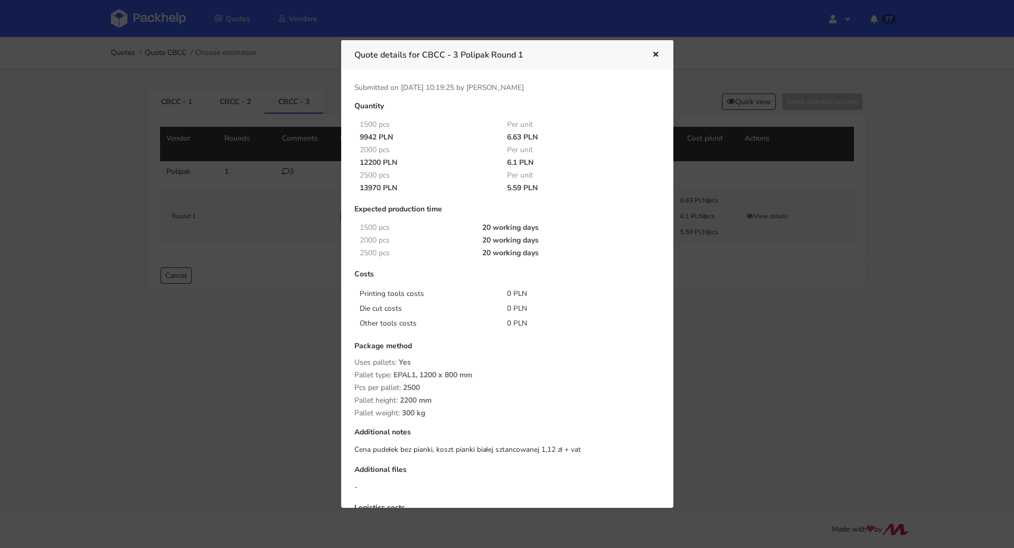
click at [747, 277] on div at bounding box center [507, 274] width 1014 height 548
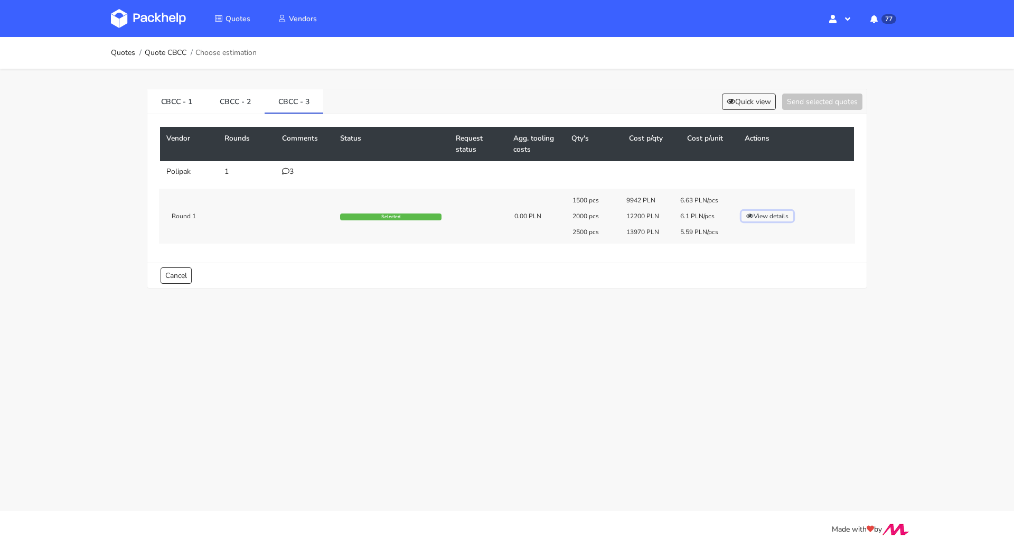
click at [779, 215] on button "View details" at bounding box center [768, 216] width 52 height 11
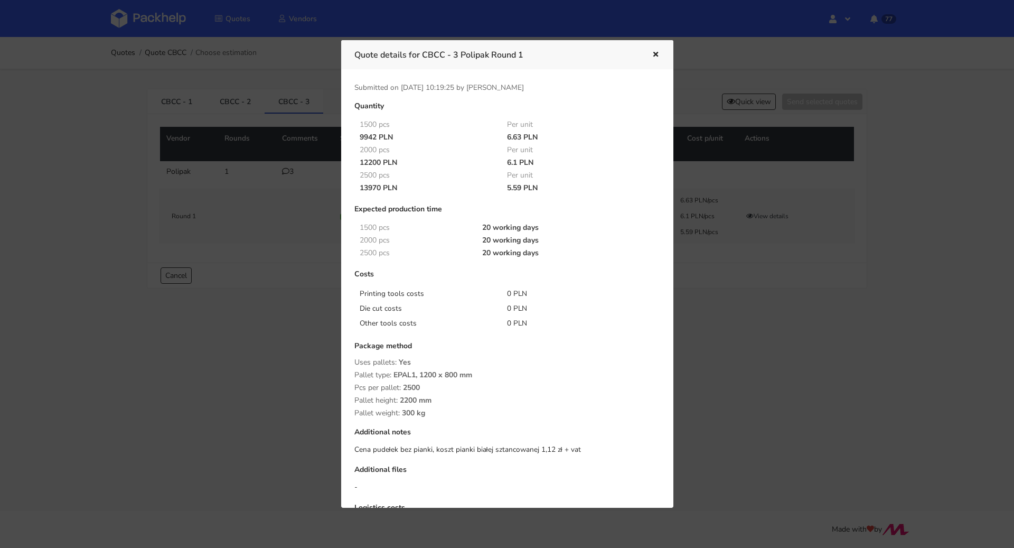
click at [717, 301] on div at bounding box center [507, 274] width 1014 height 548
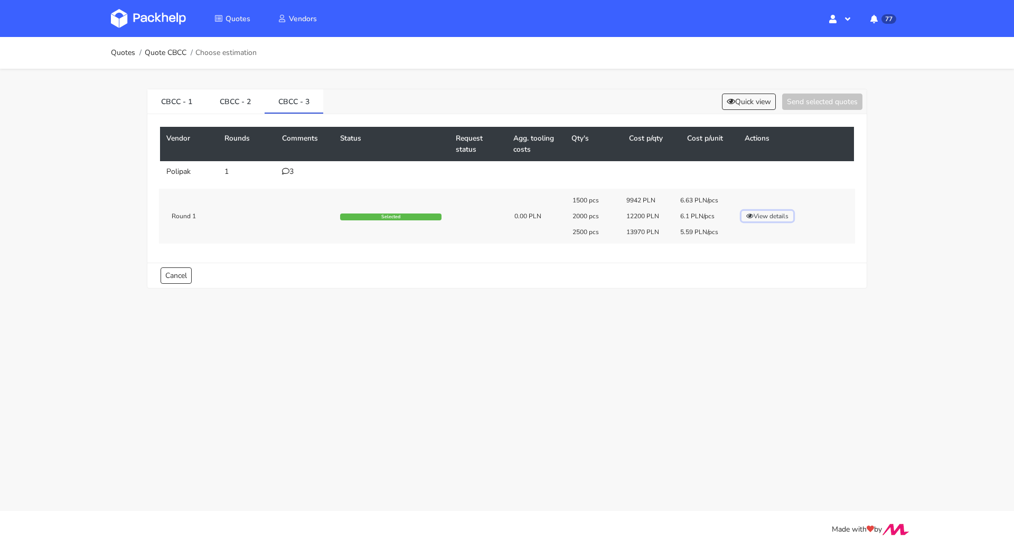
click at [774, 215] on button "View details" at bounding box center [768, 216] width 52 height 11
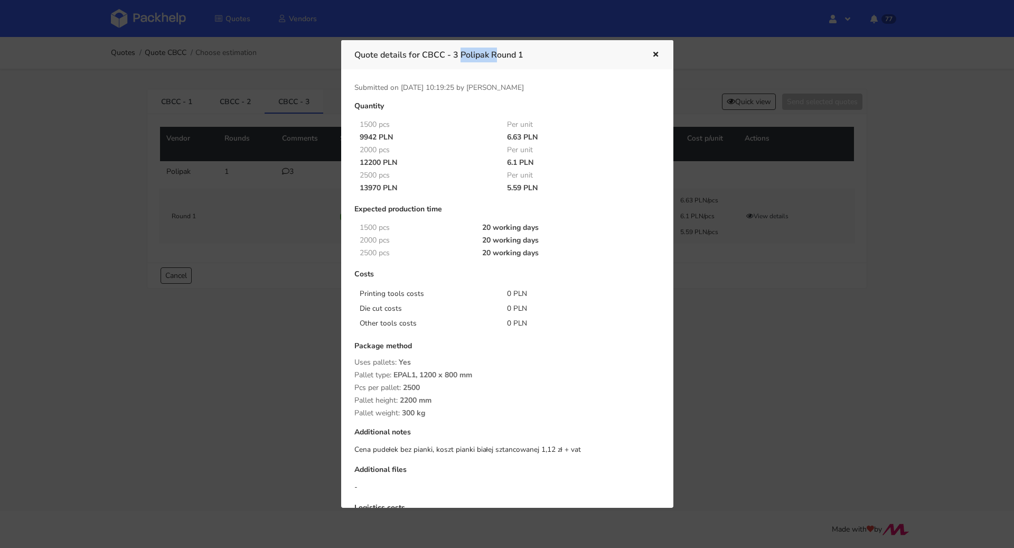
drag, startPoint x: 424, startPoint y: 53, endPoint x: 462, endPoint y: 57, distance: 37.6
click at [462, 57] on h3 "Quote details for CBCC - 3 Polipak Round 1" at bounding box center [495, 55] width 282 height 15
copy h3 "CBCC - 3"
click at [657, 56] on icon "button" at bounding box center [655, 54] width 9 height 7
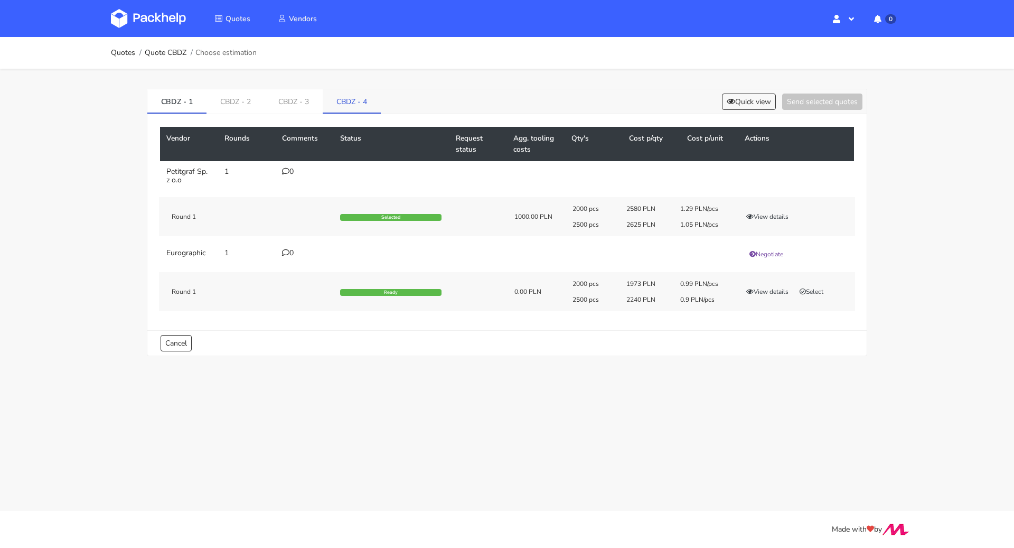
click at [337, 99] on link "CBDZ - 4" at bounding box center [352, 100] width 58 height 23
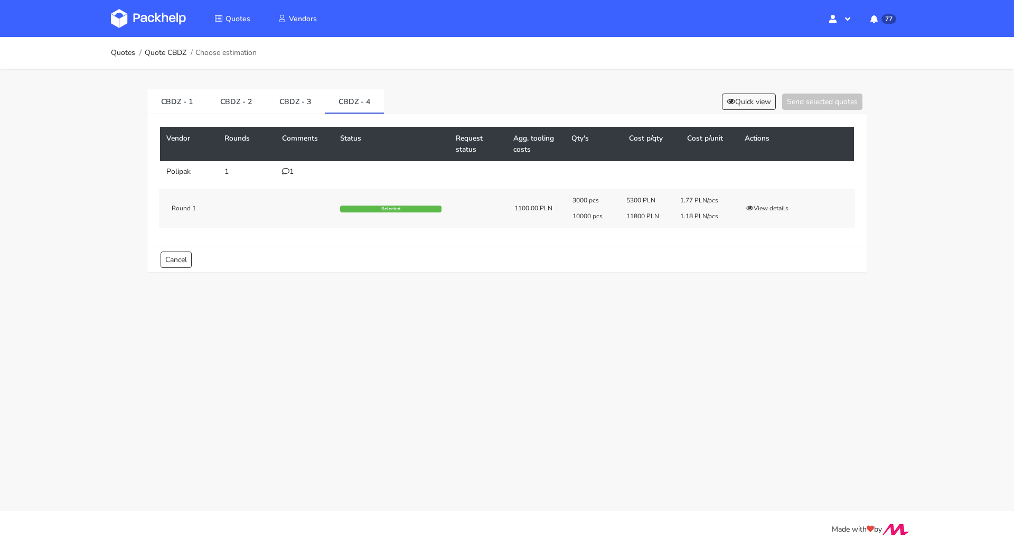
click at [794, 207] on div "View details" at bounding box center [794, 208] width 121 height 11
click at [787, 206] on button "View details" at bounding box center [768, 208] width 52 height 11
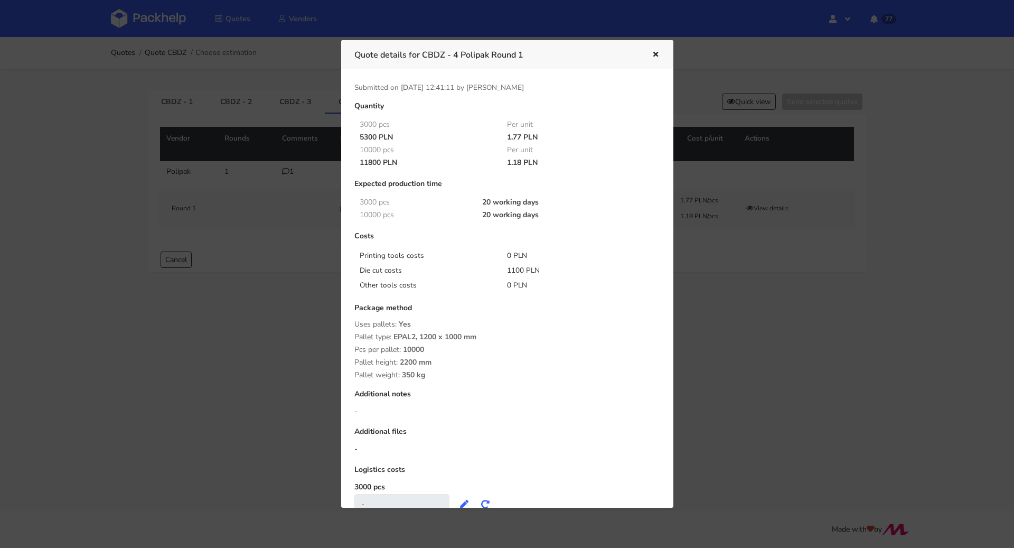
drag, startPoint x: 506, startPoint y: 138, endPoint x: 520, endPoint y: 138, distance: 14.3
click at [520, 138] on div "1.77 PLN" at bounding box center [574, 137] width 148 height 8
copy div "1.77"
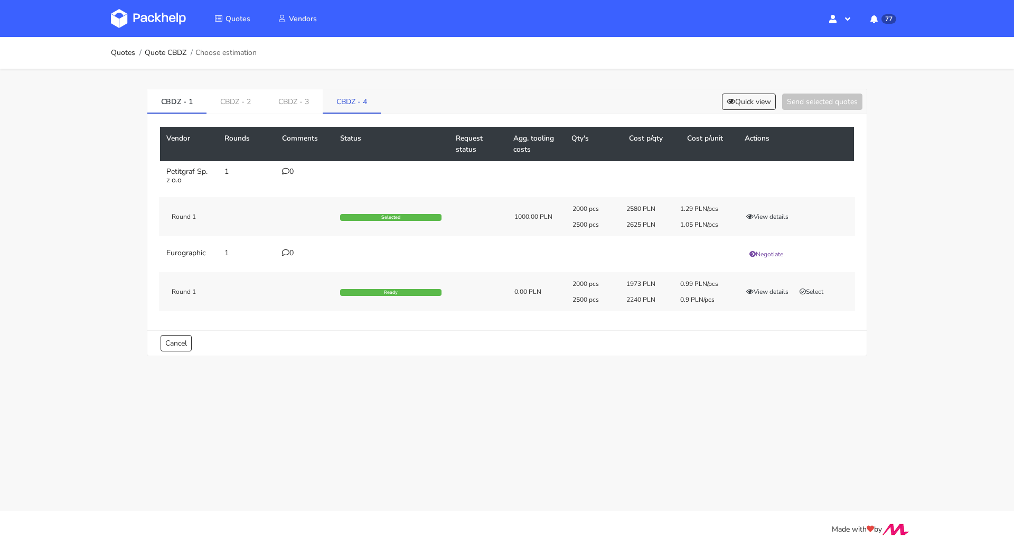
click at [337, 93] on link "CBDZ - 4" at bounding box center [352, 100] width 58 height 23
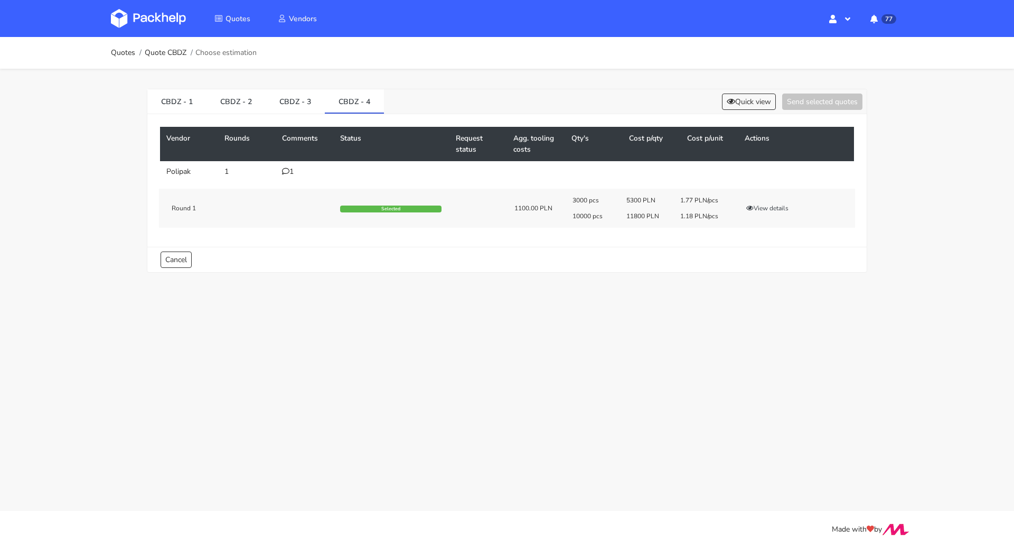
click at [776, 213] on div "3000 pcs 5300 PLN 1.77 PLN/pcs 10000 pcs 11800 PLN 1.18 PLN/pcs View details" at bounding box center [710, 208] width 290 height 24
click at [775, 206] on button "View details" at bounding box center [768, 208] width 52 height 11
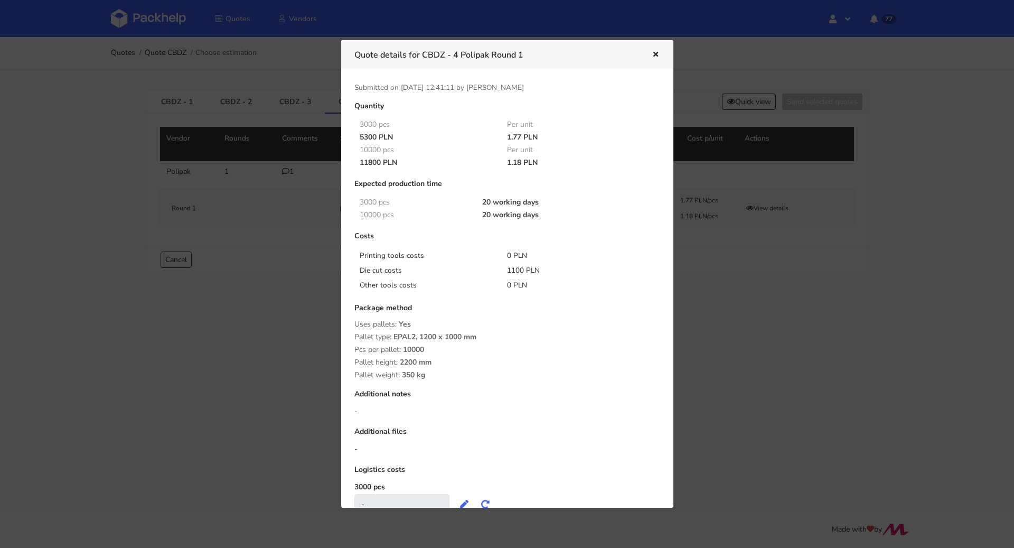
click at [656, 54] on icon "button" at bounding box center [655, 54] width 9 height 7
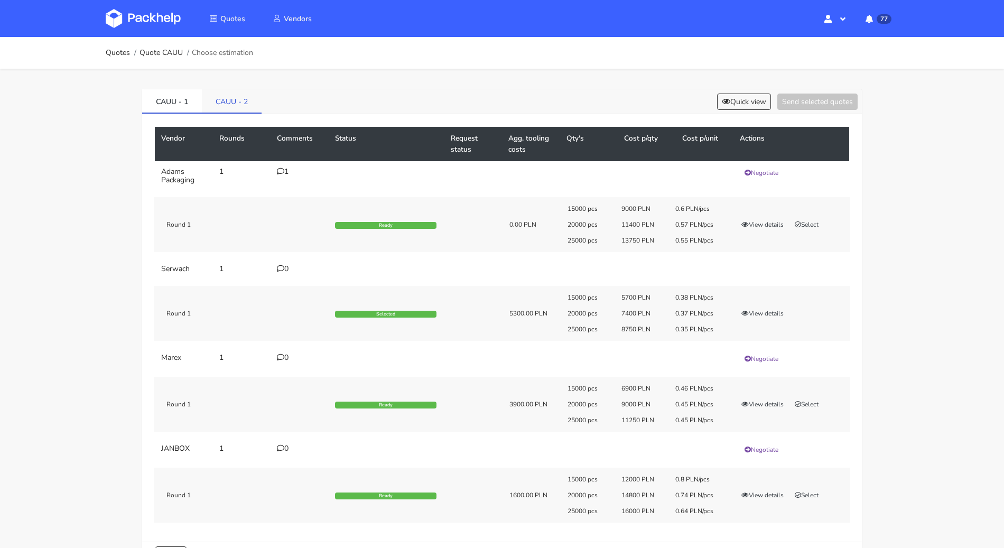
click at [250, 99] on link "CAUU - 2" at bounding box center [232, 100] width 60 height 23
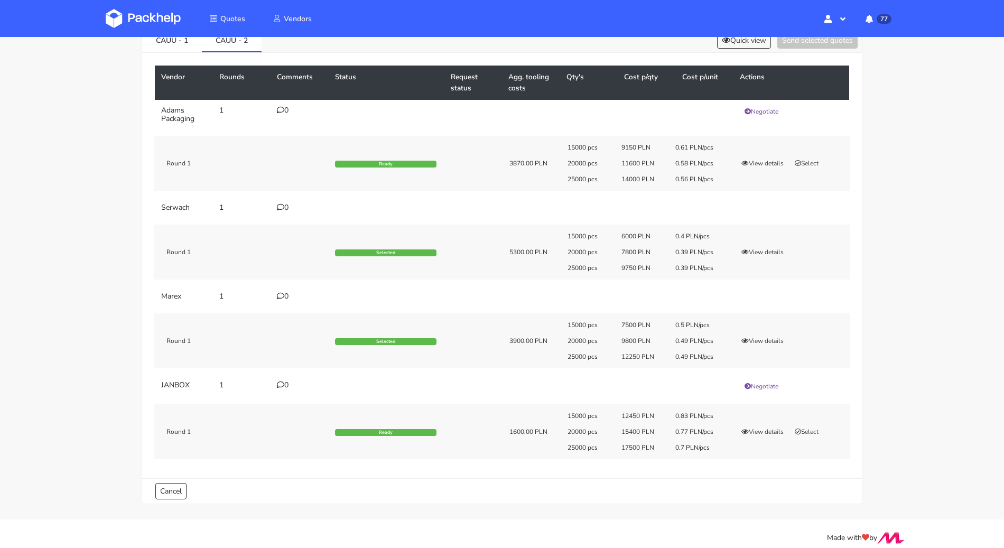
scroll to position [68, 0]
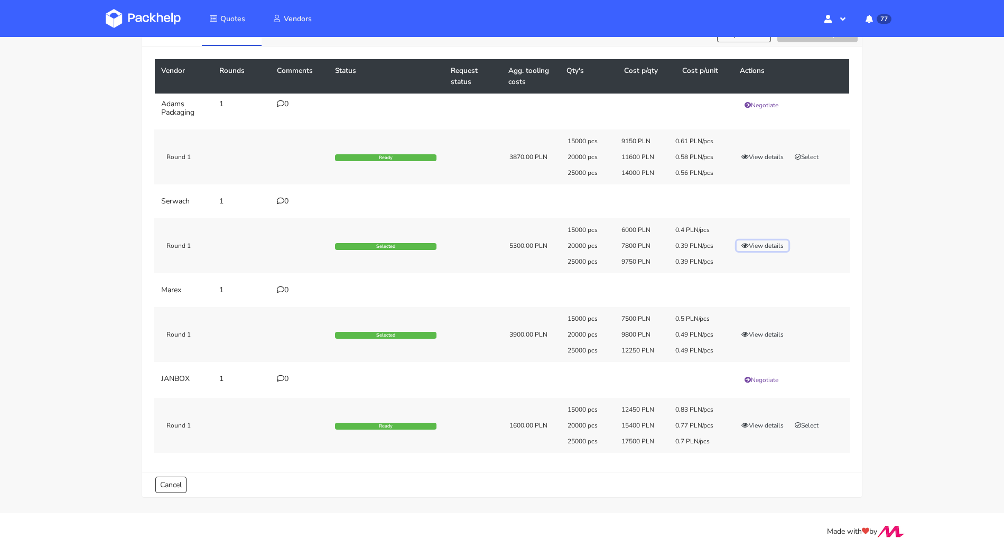
click at [776, 246] on button "View details" at bounding box center [762, 245] width 52 height 11
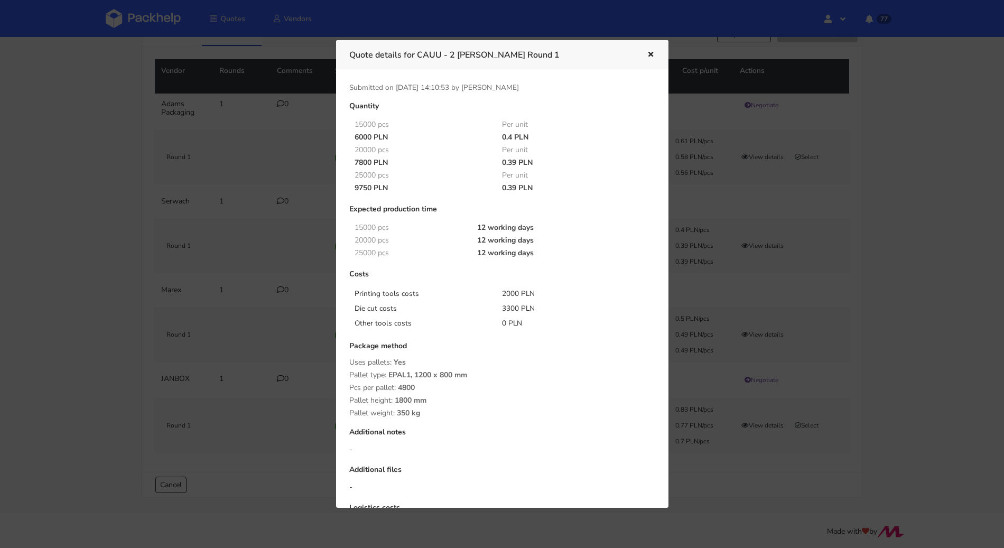
click at [831, 255] on div at bounding box center [502, 274] width 1004 height 548
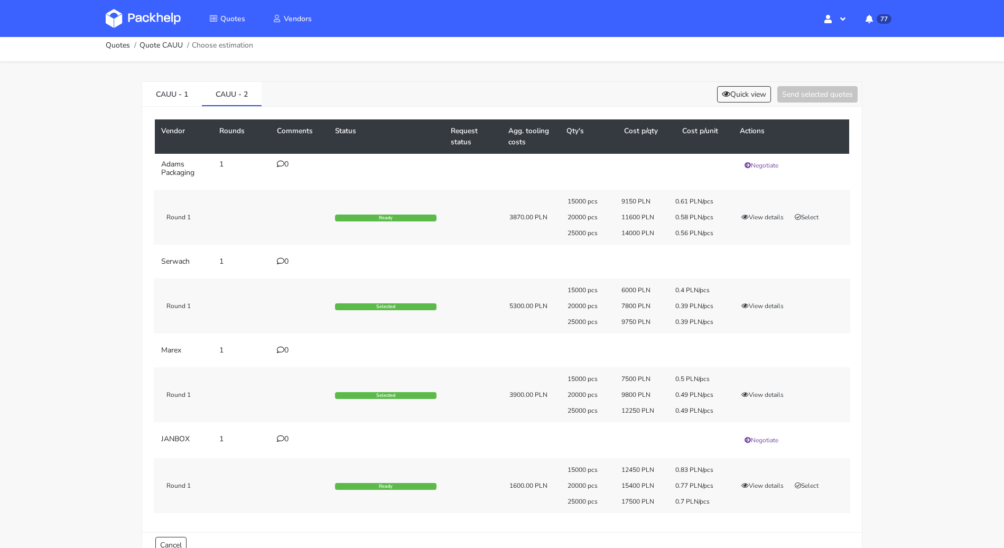
scroll to position [0, 0]
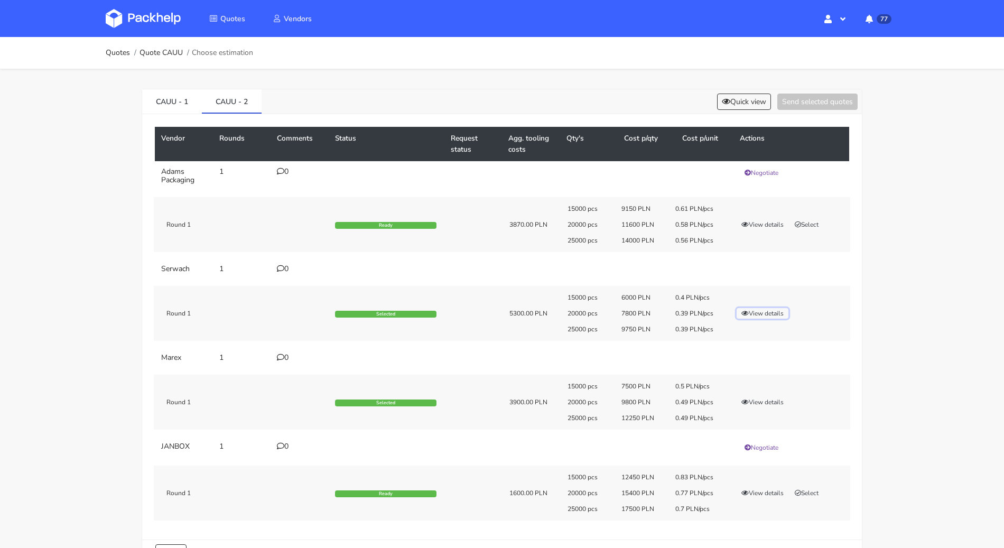
click at [763, 313] on button "View details" at bounding box center [762, 313] width 52 height 11
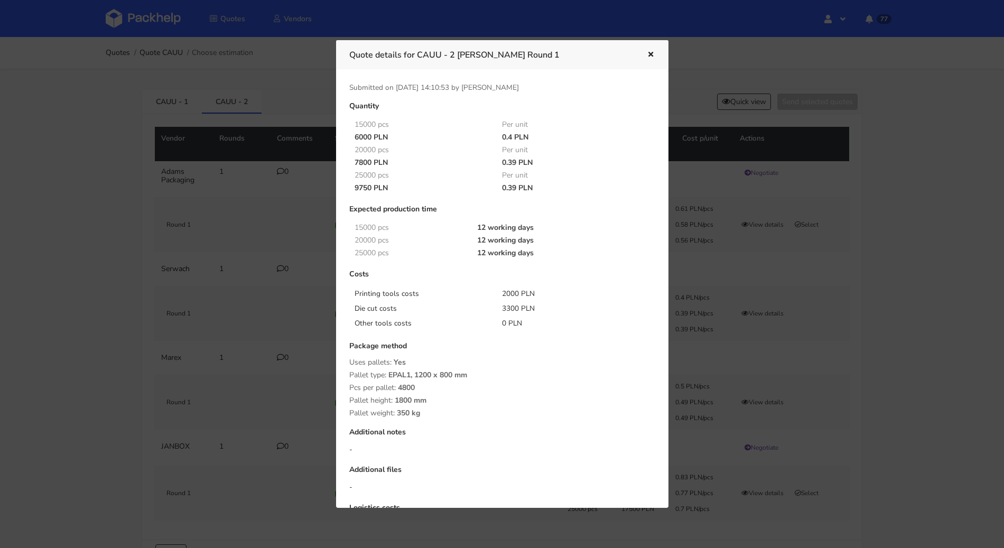
click at [650, 58] on icon "button" at bounding box center [650, 54] width 9 height 7
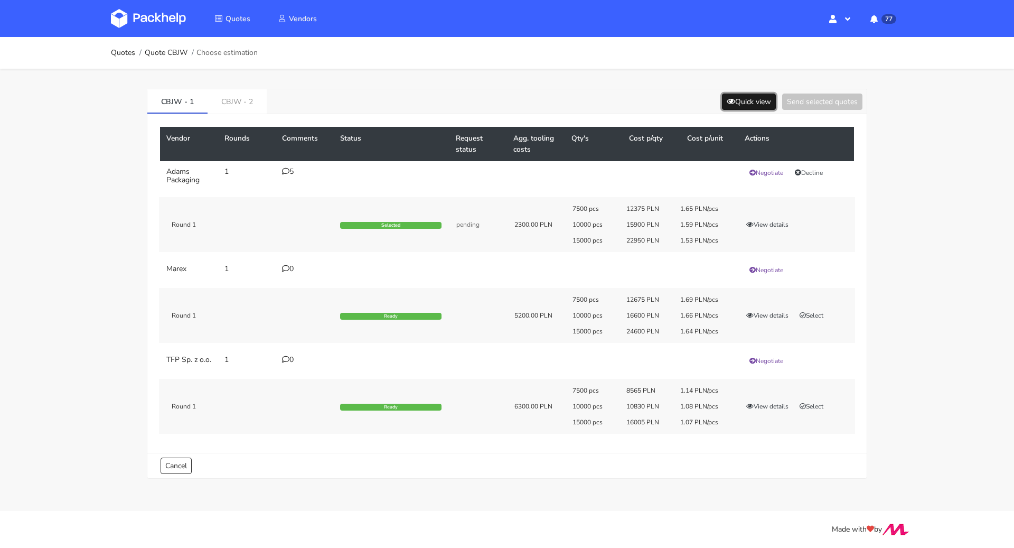
click at [739, 96] on button "Quick view" at bounding box center [749, 101] width 54 height 16
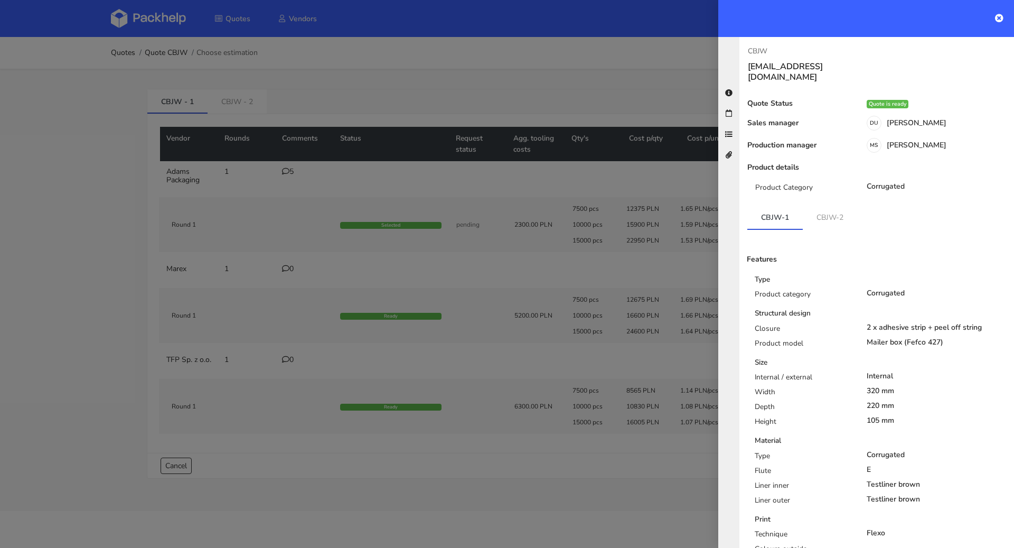
scroll to position [237, 0]
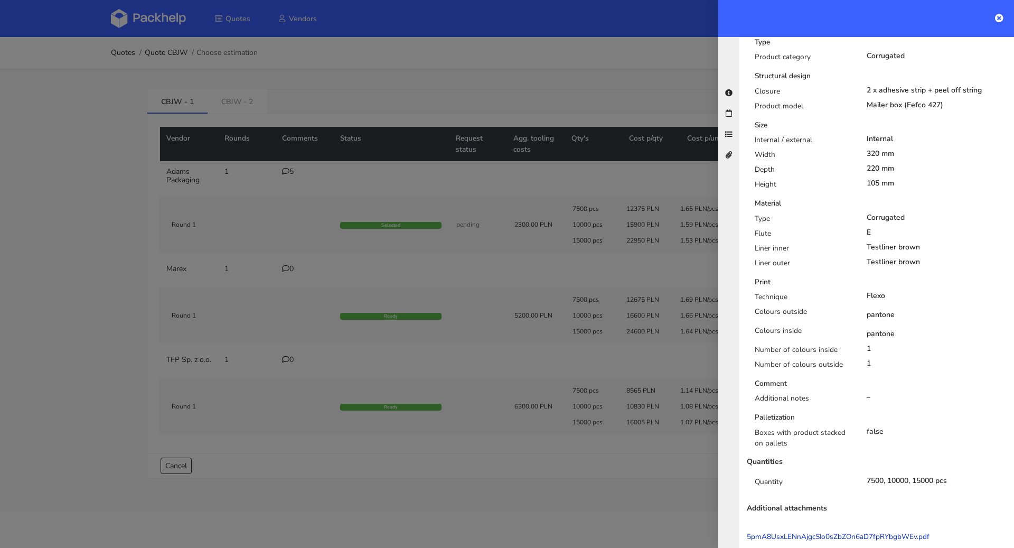
click at [814, 531] on link "5pmA8UsxLENnAjgcSIo0sZbZOn6aD7fpRYbgbWEv.pdf" at bounding box center [838, 536] width 183 height 11
click at [447, 329] on div at bounding box center [507, 274] width 1014 height 548
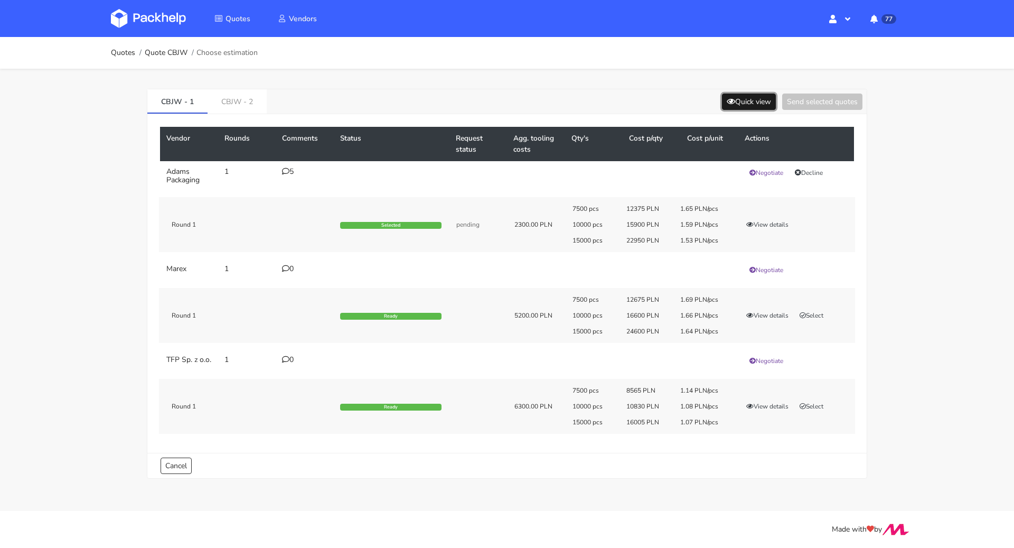
click at [756, 97] on button "Quick view" at bounding box center [749, 101] width 54 height 16
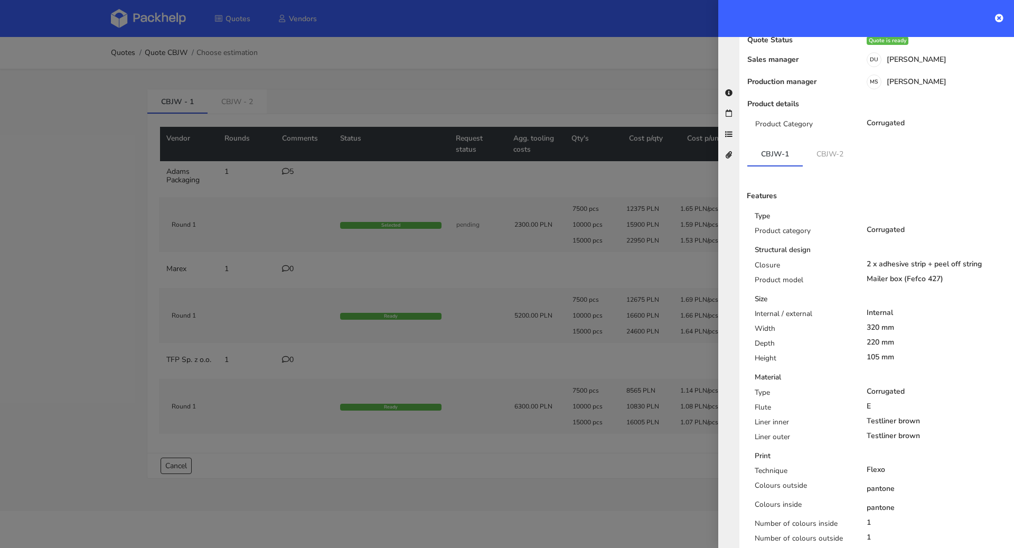
scroll to position [0, 0]
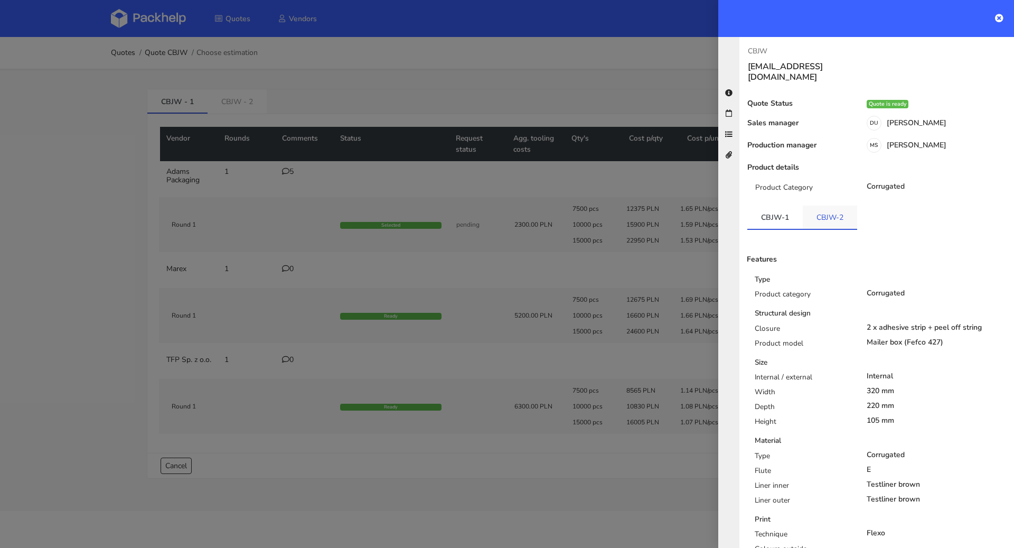
click at [849, 205] on link "CBJW-2" at bounding box center [830, 216] width 54 height 23
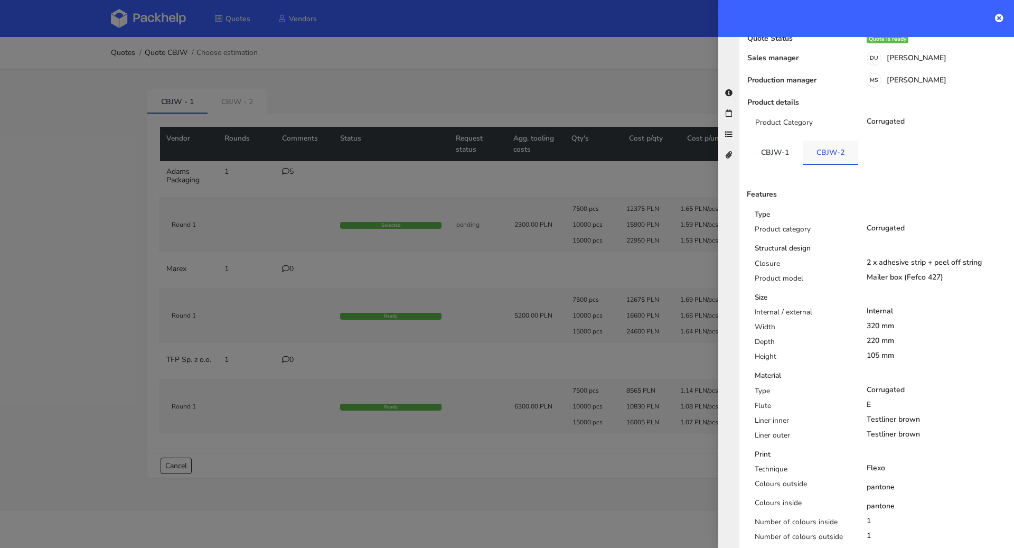
scroll to position [237, 0]
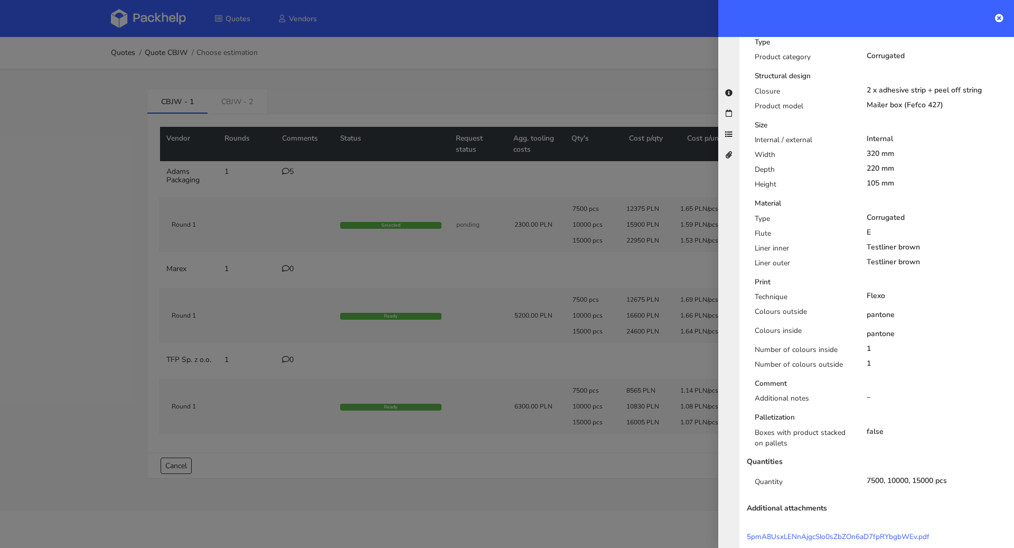
click at [463, 185] on div at bounding box center [507, 274] width 1014 height 548
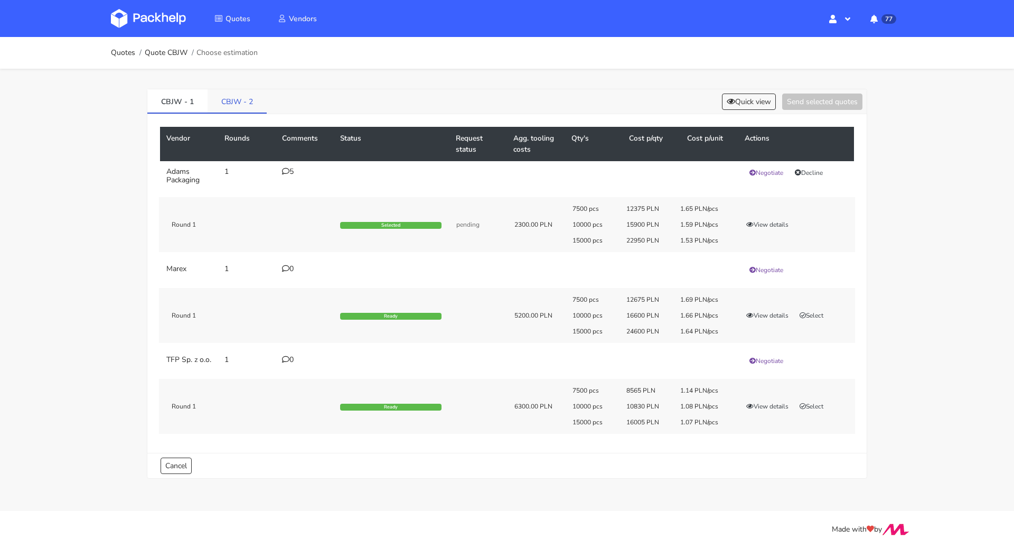
click at [250, 107] on link "CBJW - 2" at bounding box center [237, 100] width 59 height 23
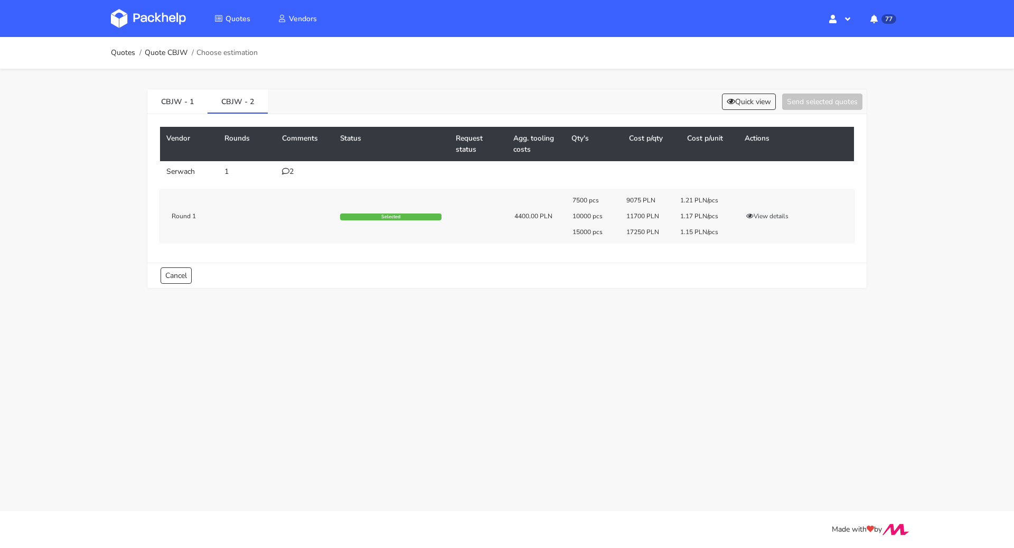
click at [288, 170] on icon at bounding box center [285, 170] width 7 height 7
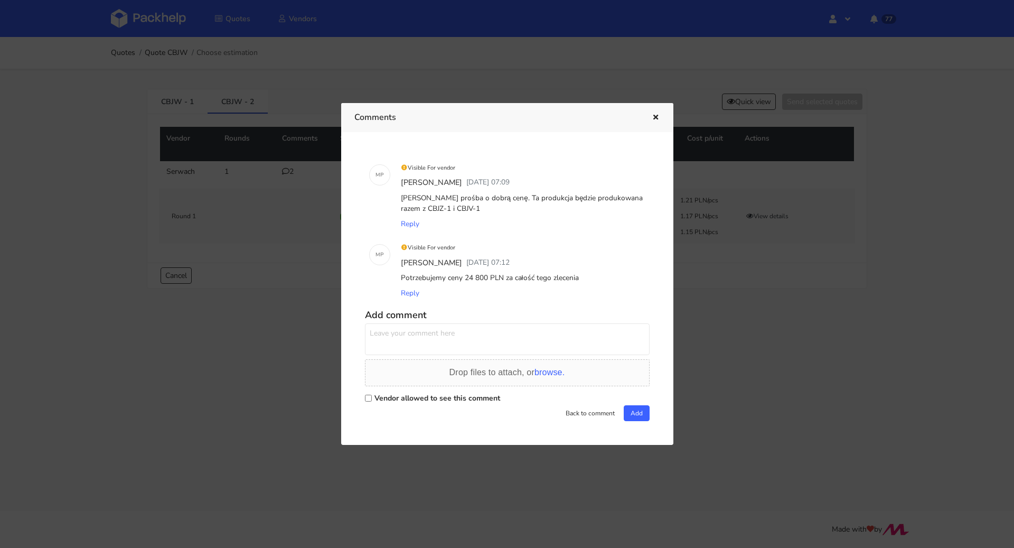
click at [555, 251] on div "Visible For vendor" at bounding box center [522, 247] width 247 height 15
click at [657, 124] on button "button" at bounding box center [655, 118] width 12 height 14
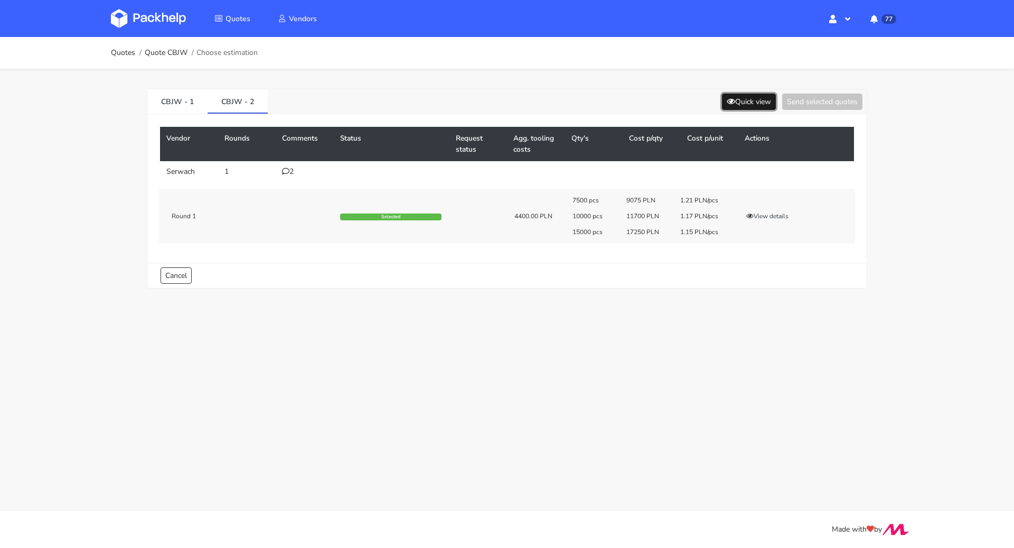
click at [746, 102] on button "Quick view" at bounding box center [749, 101] width 54 height 16
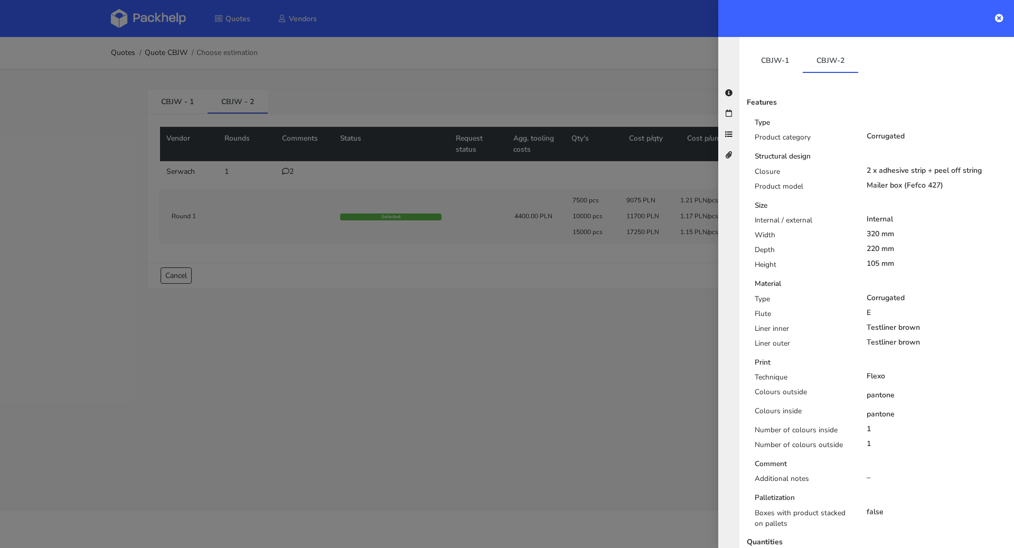
scroll to position [185, 0]
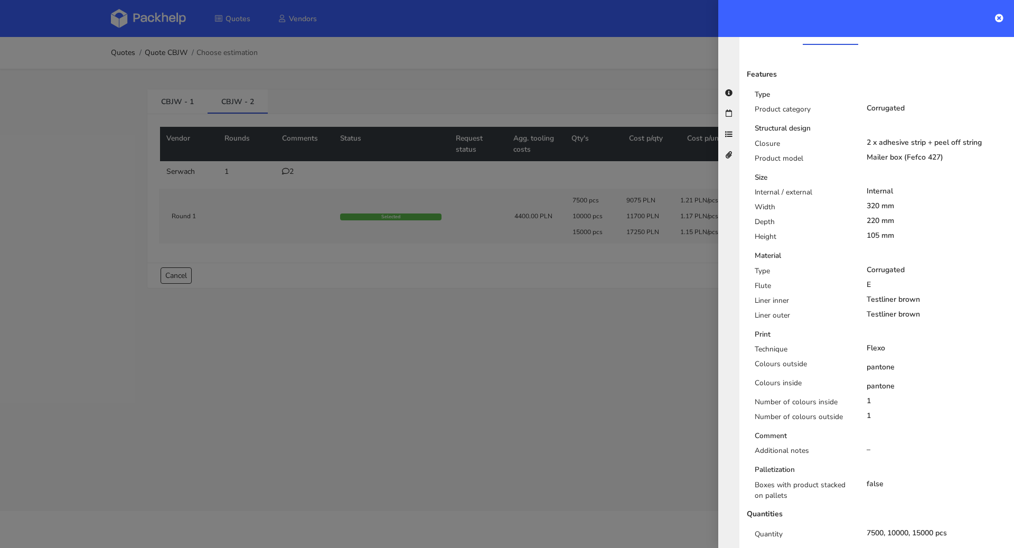
click at [470, 249] on div at bounding box center [507, 274] width 1014 height 548
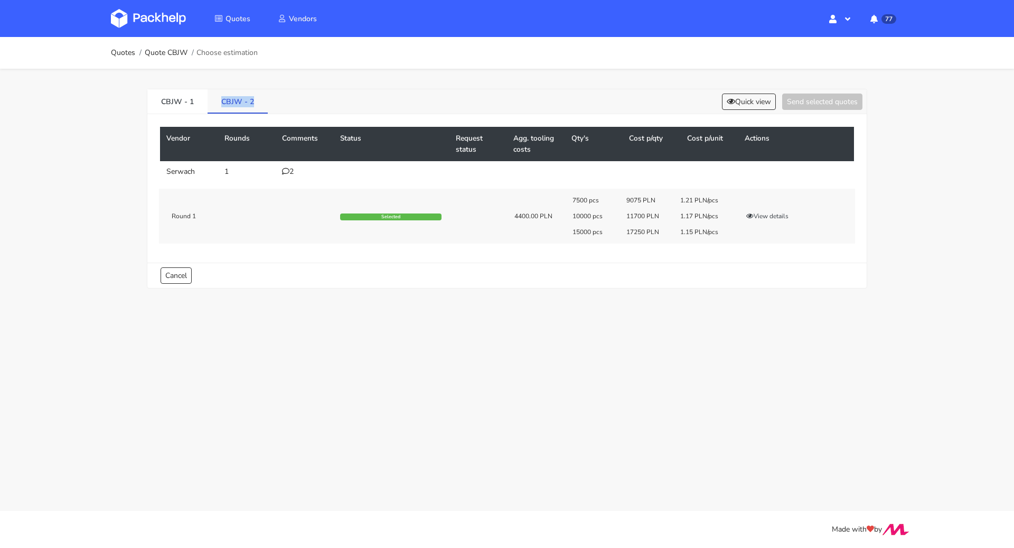
drag, startPoint x: 207, startPoint y: 99, endPoint x: 254, endPoint y: 110, distance: 48.8
click at [254, 110] on link "CBJW - 2" at bounding box center [238, 100] width 60 height 23
copy link "CBJW - 2"
